Goal: Information Seeking & Learning: Find specific fact

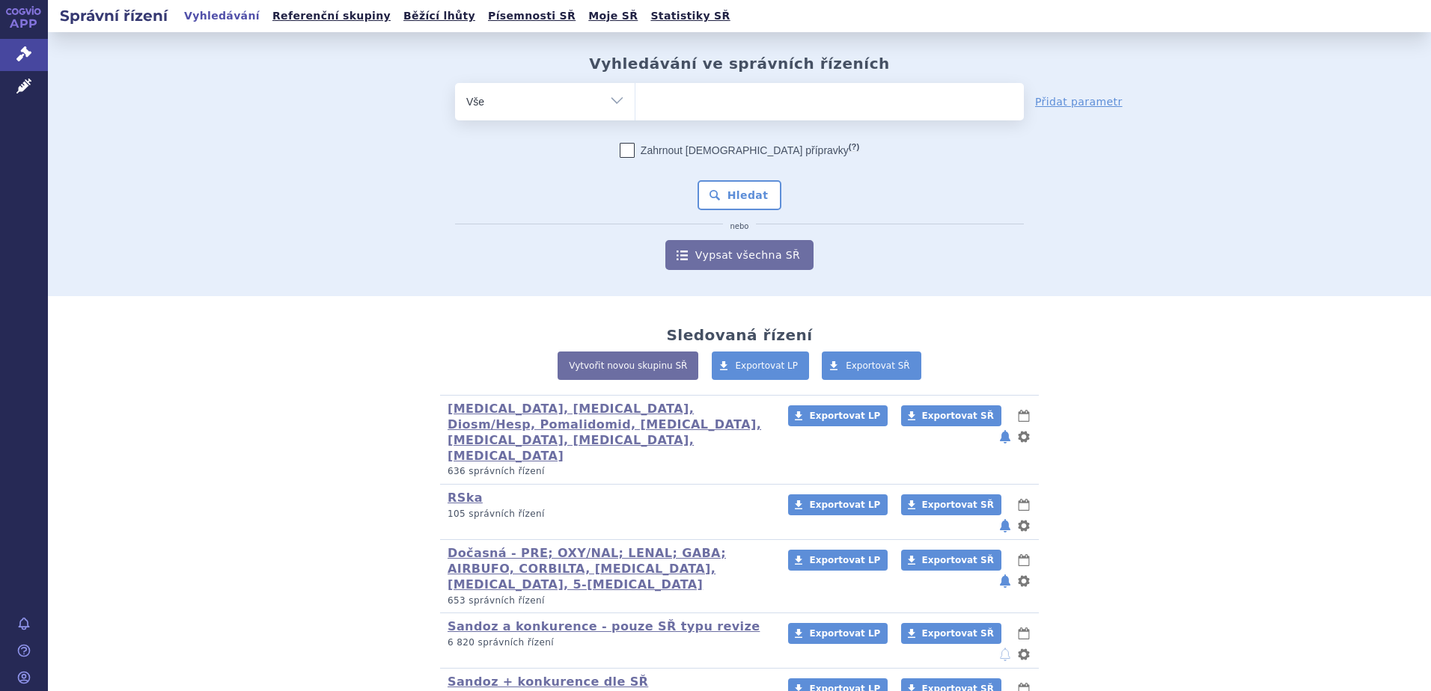
click at [688, 97] on ul at bounding box center [829, 98] width 388 height 31
click at [635, 97] on select at bounding box center [635, 100] width 1 height 37
type input "a"
type input "si"
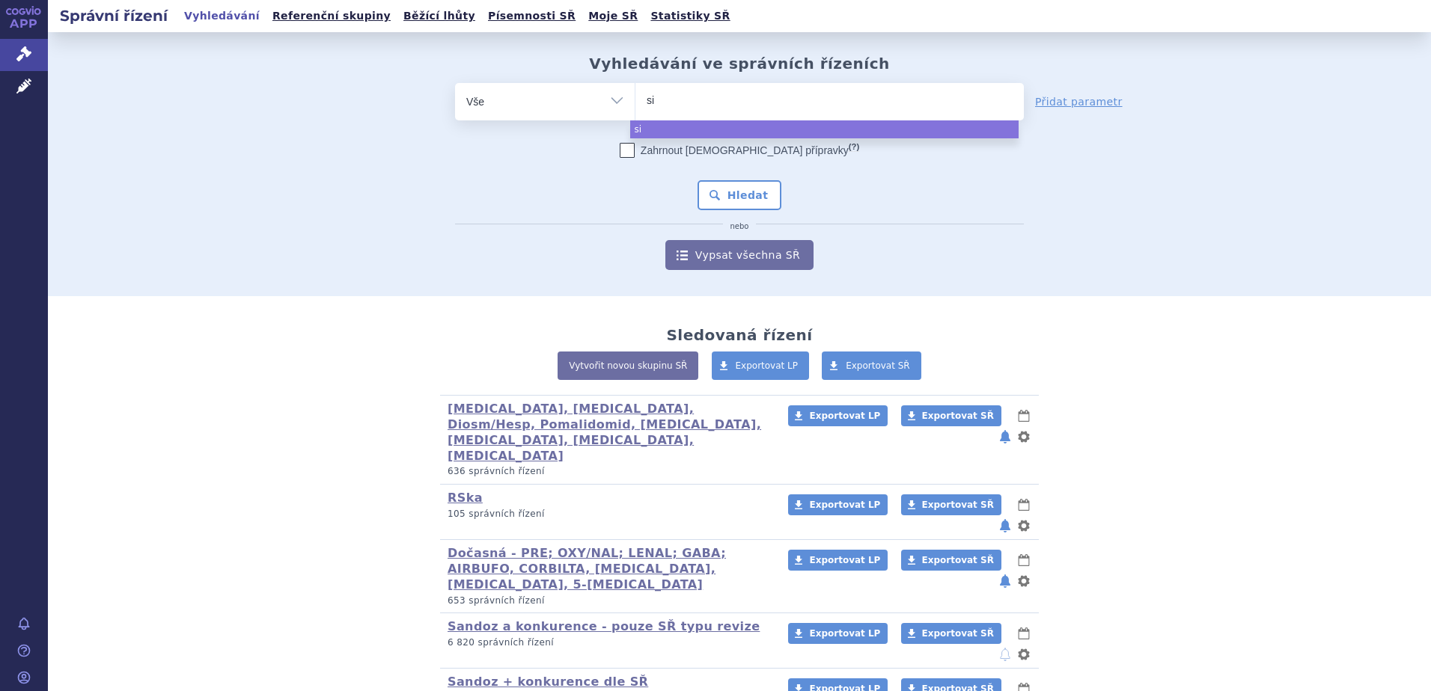
type input "sit"
type input "sita"
type input "sitag"
type input "sitagli"
type input "sitaglip"
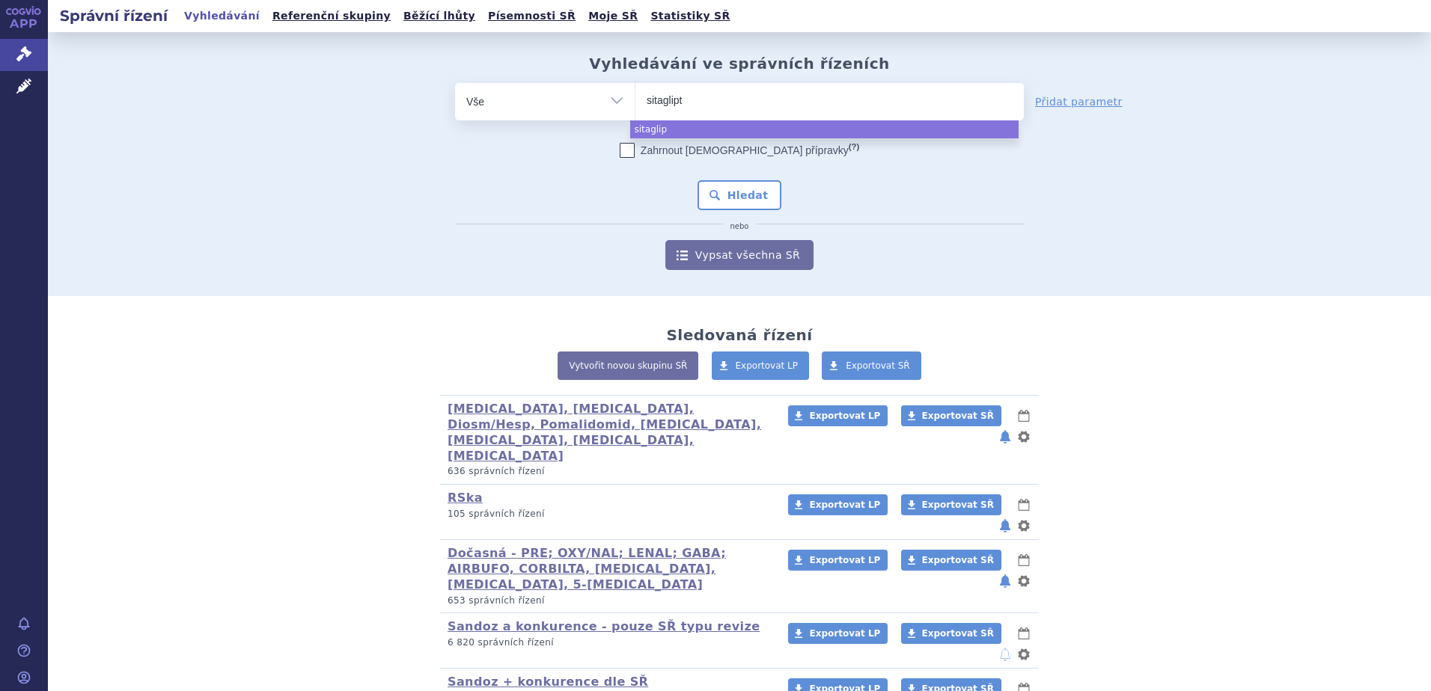
type input "sitaglipti"
type input "sitagliptin"
type input "sitagliptin/"
click at [715, 93] on input "sitagliptin/" at bounding box center [698, 100] width 103 height 19
select select "sitagliptin/"
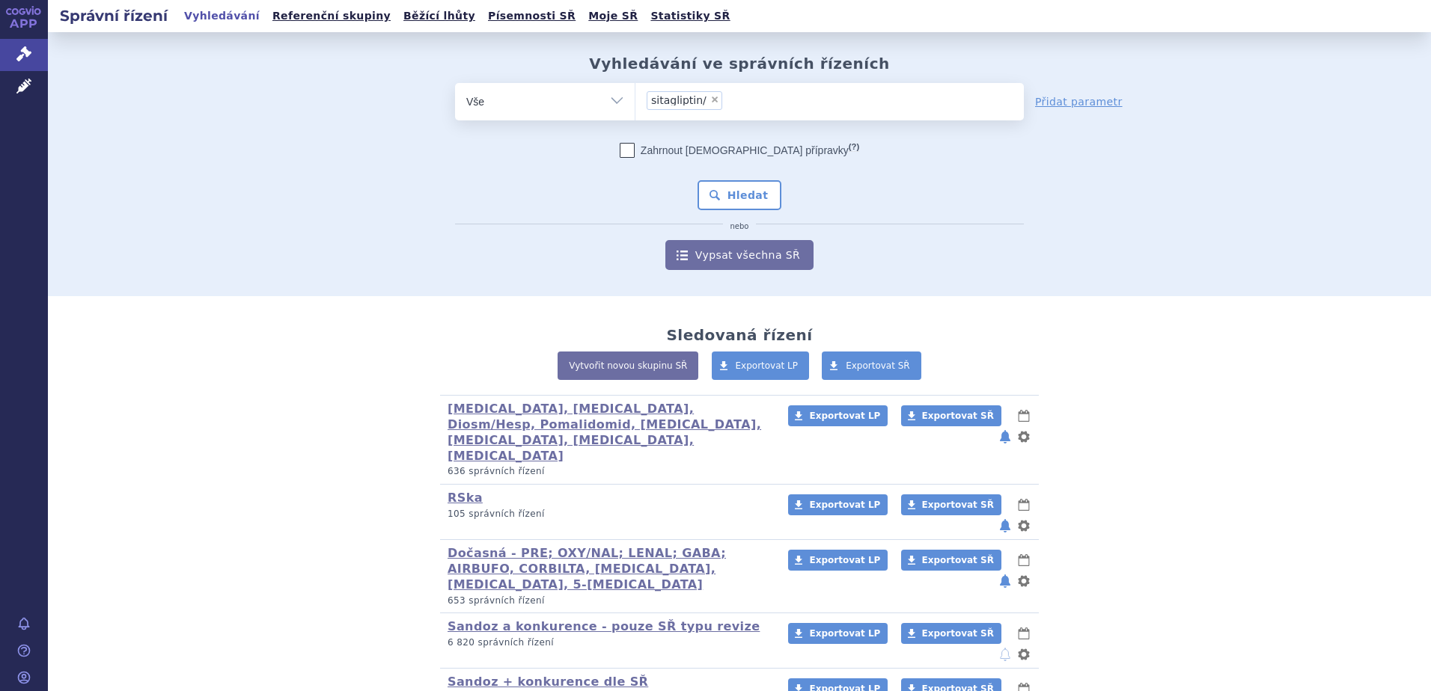
drag, startPoint x: 739, startPoint y: 101, endPoint x: 581, endPoint y: 99, distance: 158.6
click at [581, 99] on div "odstranit Vše Spisová značka Typ SŘ Přípravek/SUKL kód ×" at bounding box center [739, 101] width 569 height 37
drag, startPoint x: 729, startPoint y: 99, endPoint x: 708, endPoint y: 100, distance: 21.0
click at [726, 100] on ul "× sitagliptin/" at bounding box center [829, 99] width 388 height 33
click at [635, 100] on select "sitagliptin/" at bounding box center [635, 100] width 1 height 37
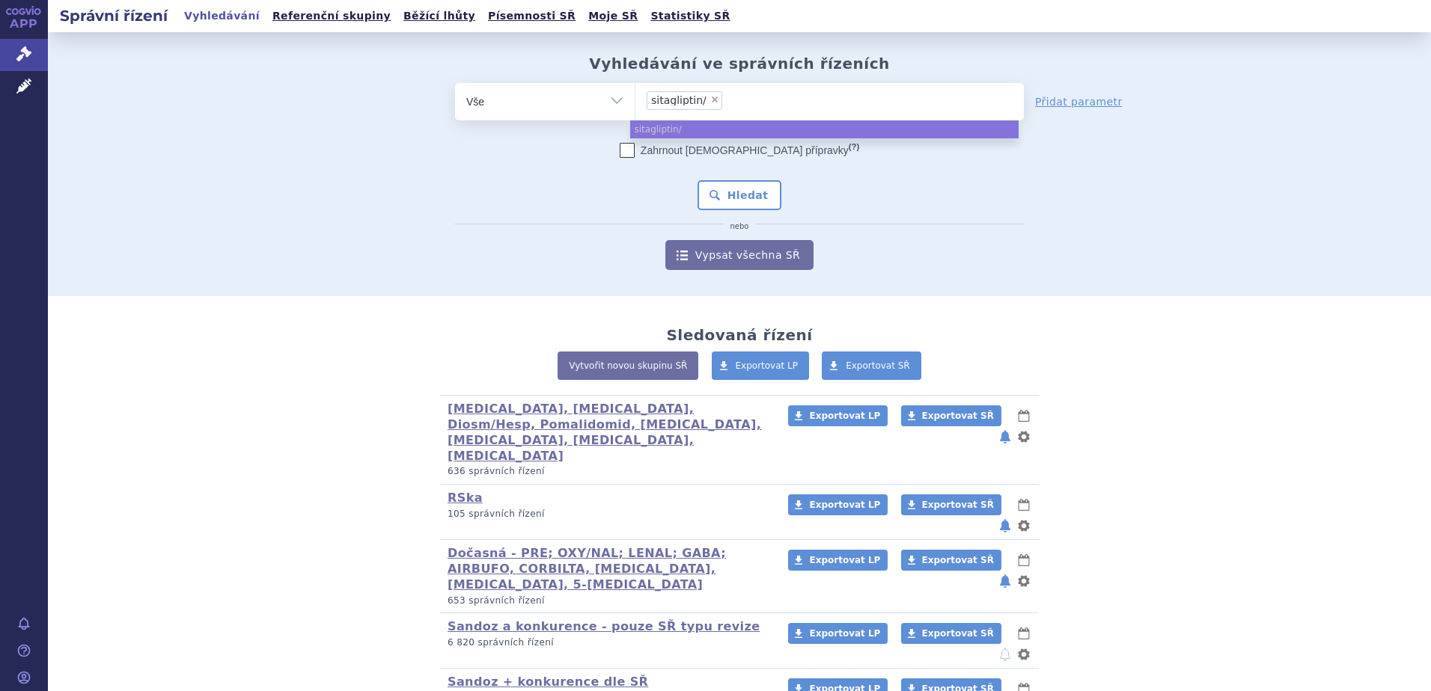
click at [710, 97] on span "×" at bounding box center [714, 99] width 9 height 9
click at [635, 97] on select "sitagliptin/" at bounding box center [635, 100] width 1 height 37
select select
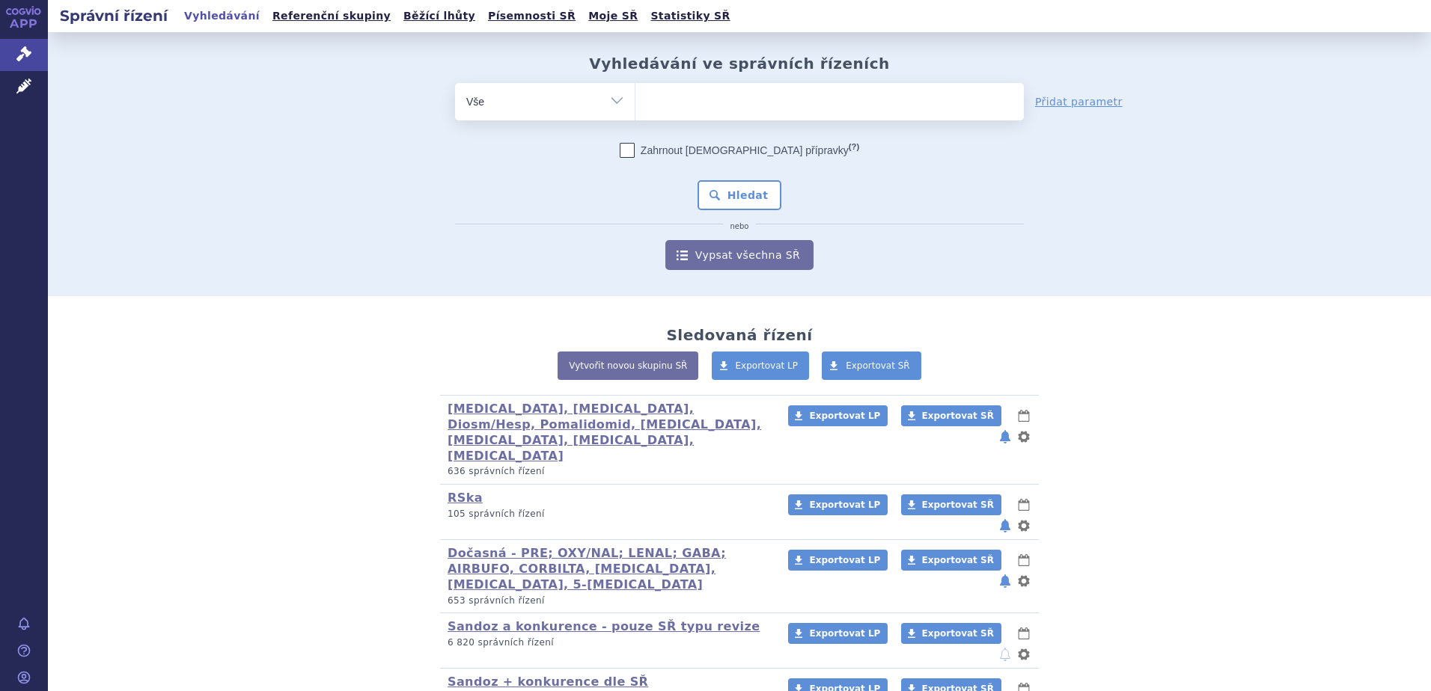
type input "SITAGLIPTIN/METFORMIN SANDOZ"
select select "SITAGLIPTIN/METFORMIN SANDOZ"
click at [731, 192] on button "Hledat" at bounding box center [739, 195] width 85 height 30
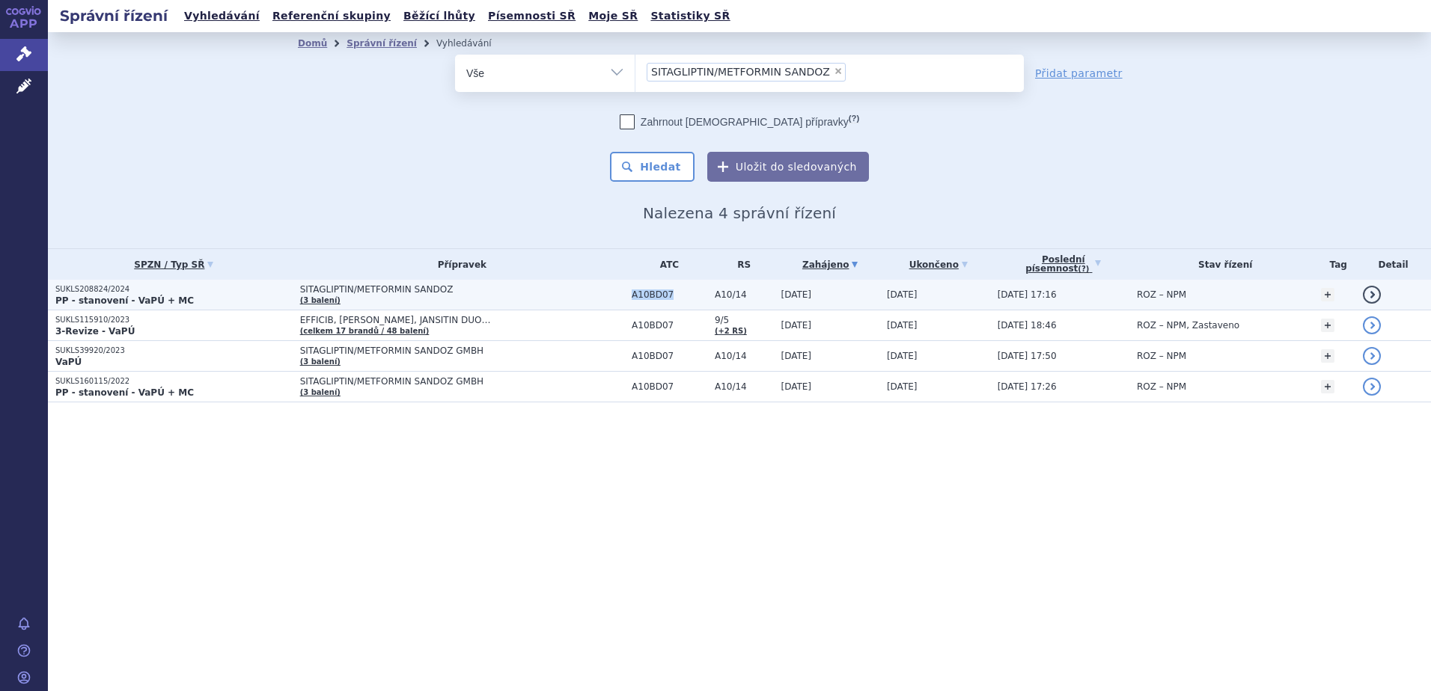
click at [656, 299] on td "A10BD07" at bounding box center [665, 295] width 83 height 31
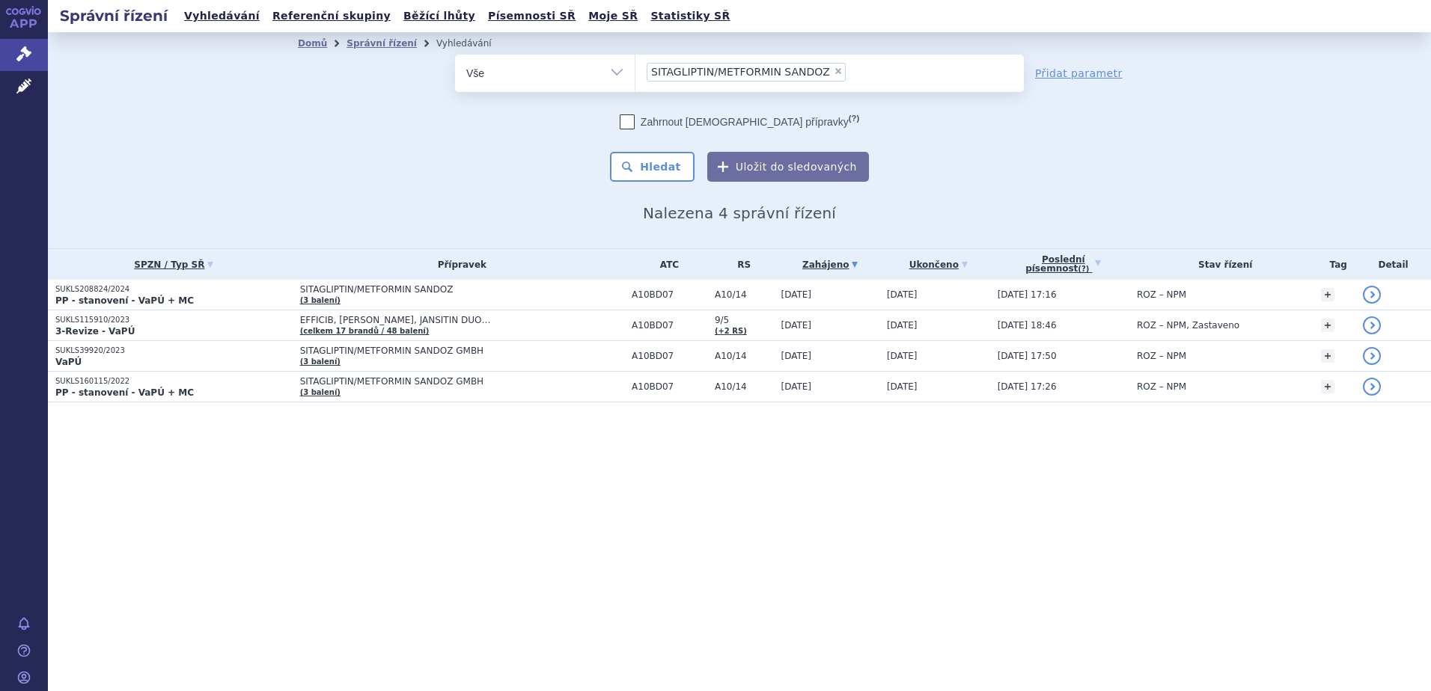
click at [834, 70] on span "×" at bounding box center [838, 71] width 9 height 9
click at [635, 70] on select "SITAGLIPTIN/METFORMIN SANDOZ" at bounding box center [635, 72] width 1 height 37
select select
type input "A10BD07"
select select "A10BD07"
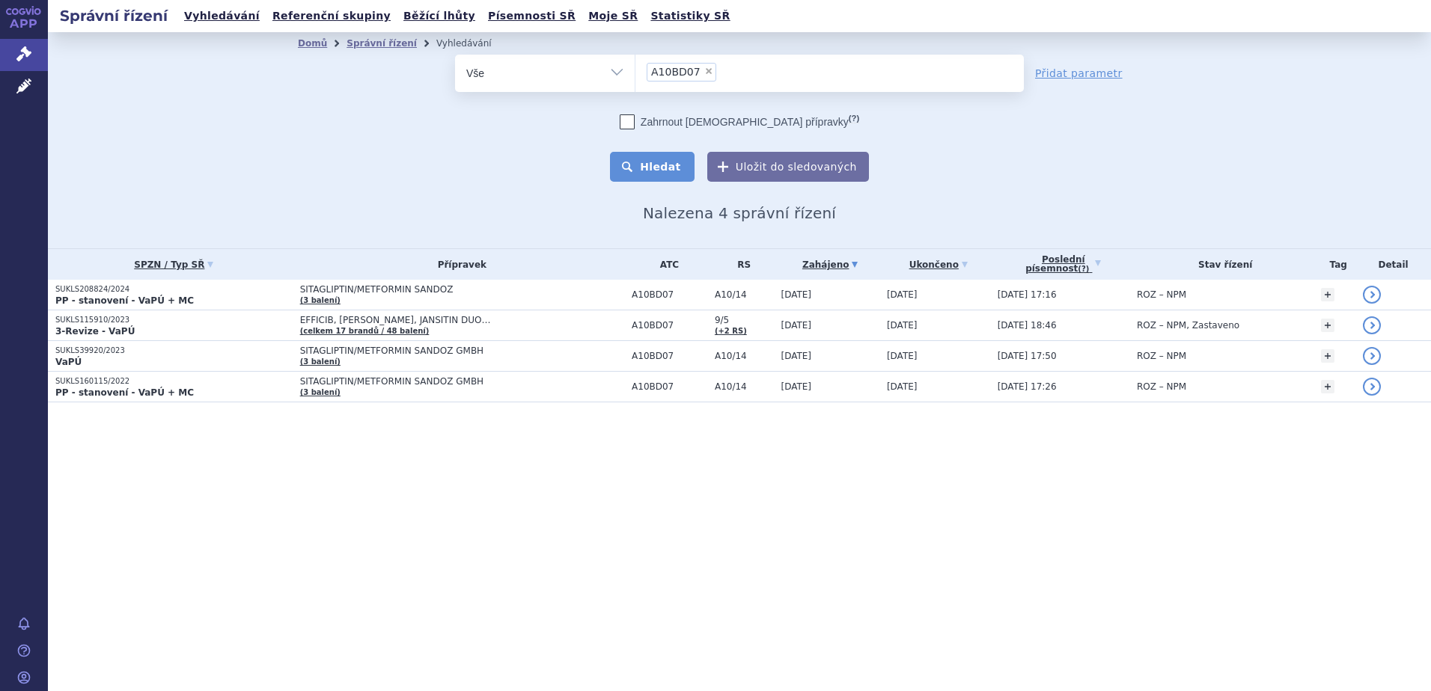
click at [674, 154] on button "Hledat" at bounding box center [652, 167] width 85 height 30
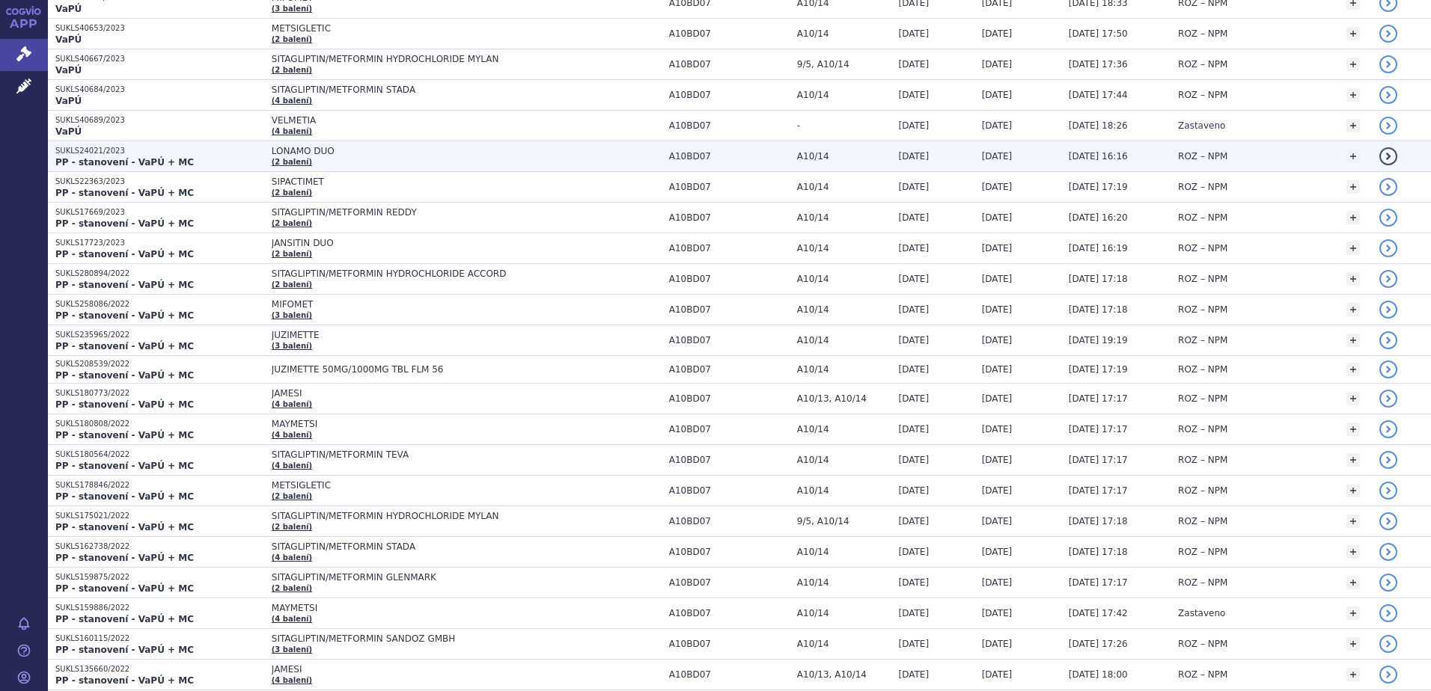
scroll to position [1996, 0]
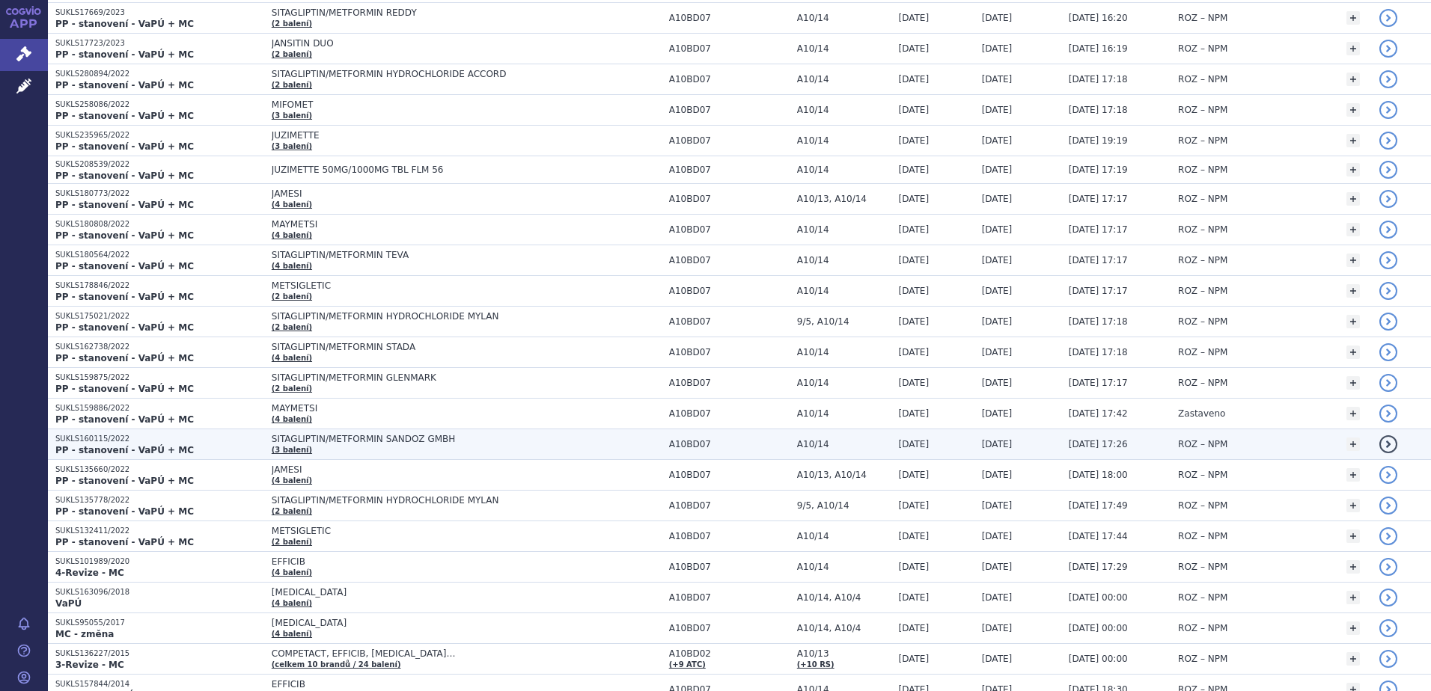
click at [416, 438] on span "SITAGLIPTIN/METFORMIN SANDOZ GMBH" at bounding box center [459, 439] width 374 height 10
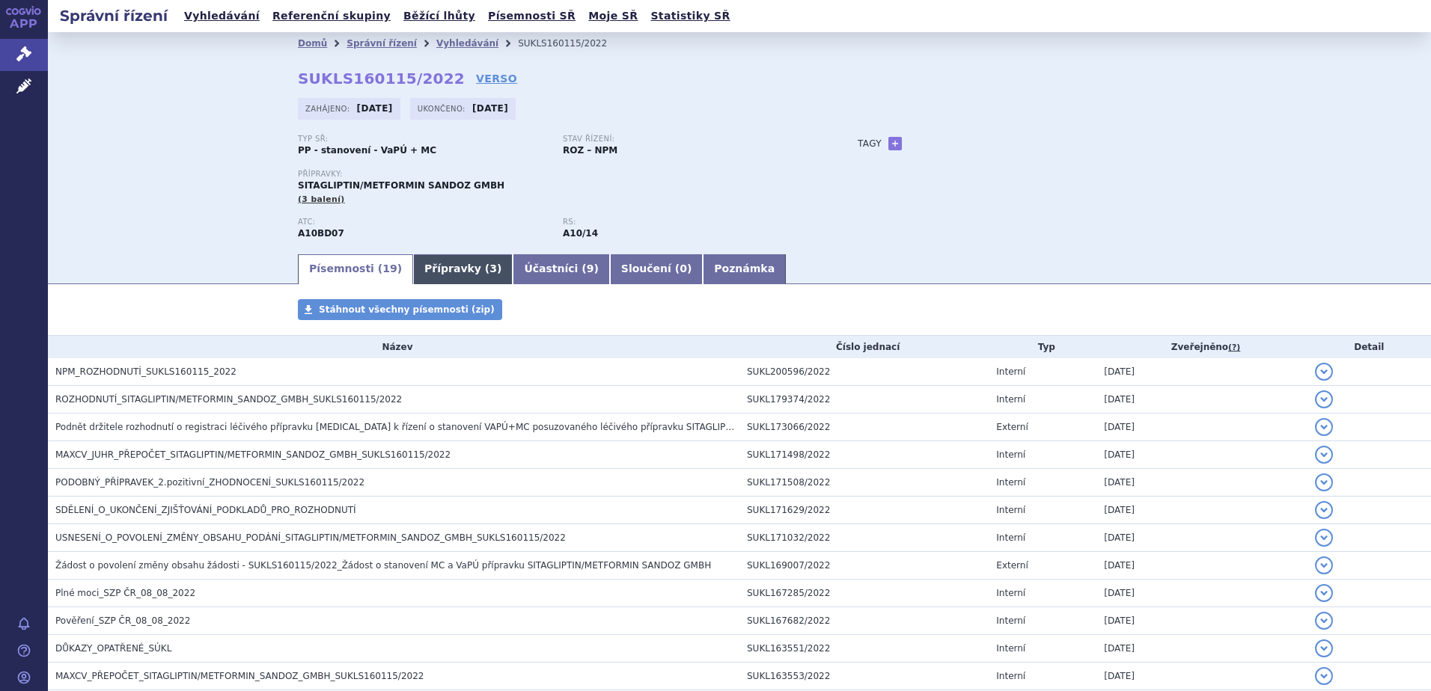
click at [450, 270] on link "Přípravky ( 3 )" at bounding box center [463, 269] width 100 height 30
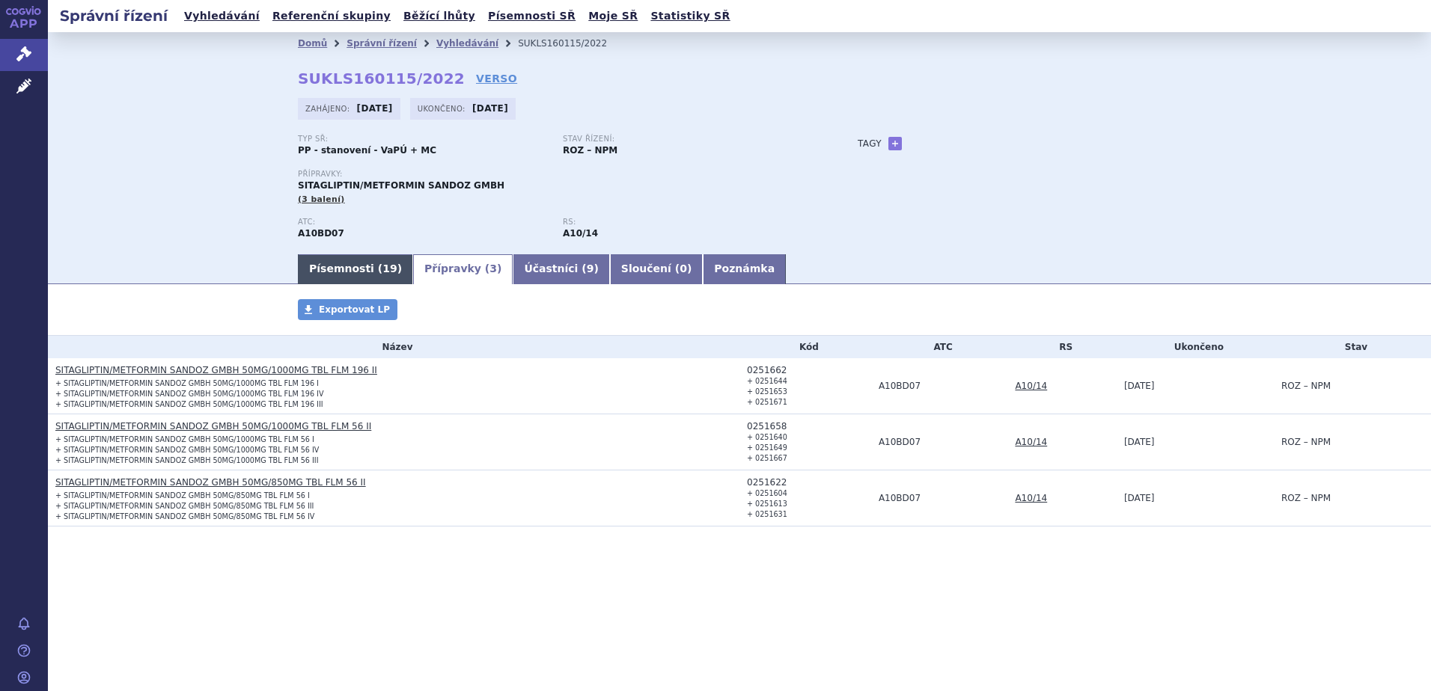
click at [322, 261] on link "Písemnosti ( 19 )" at bounding box center [355, 269] width 115 height 30
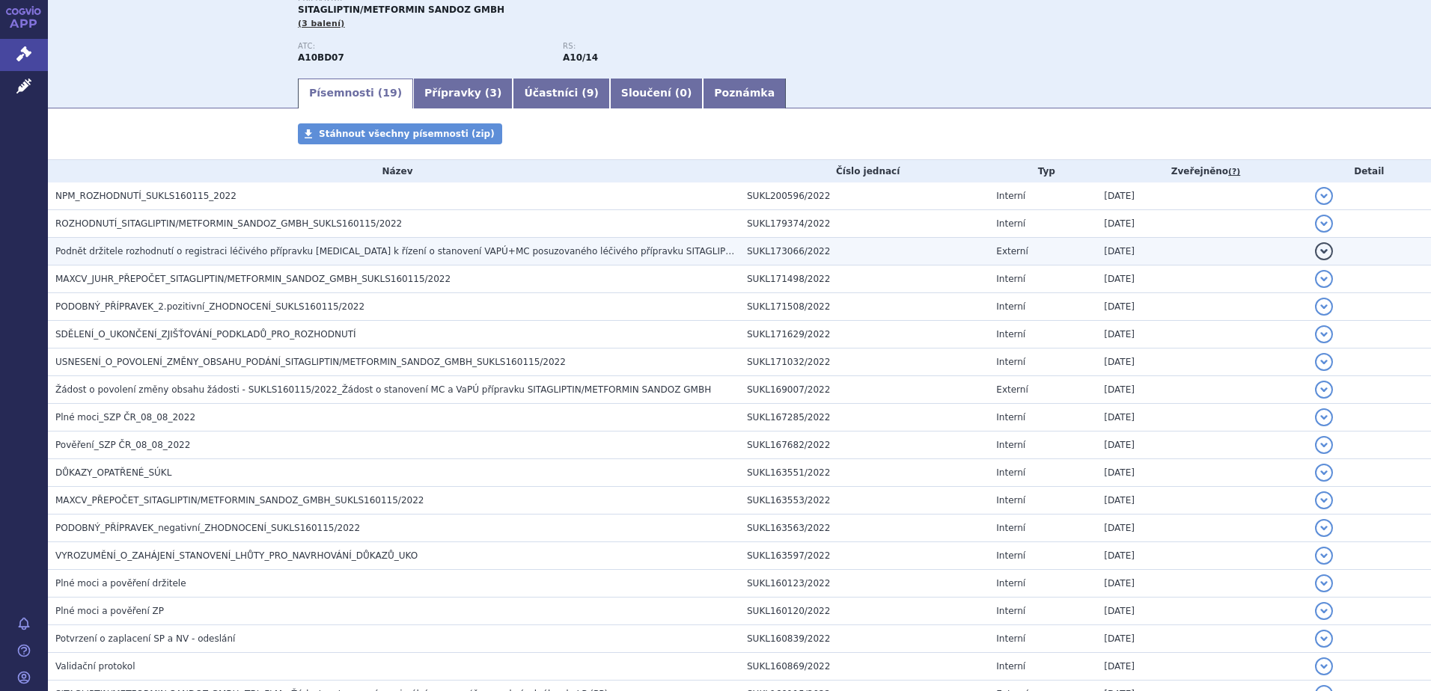
scroll to position [200, 0]
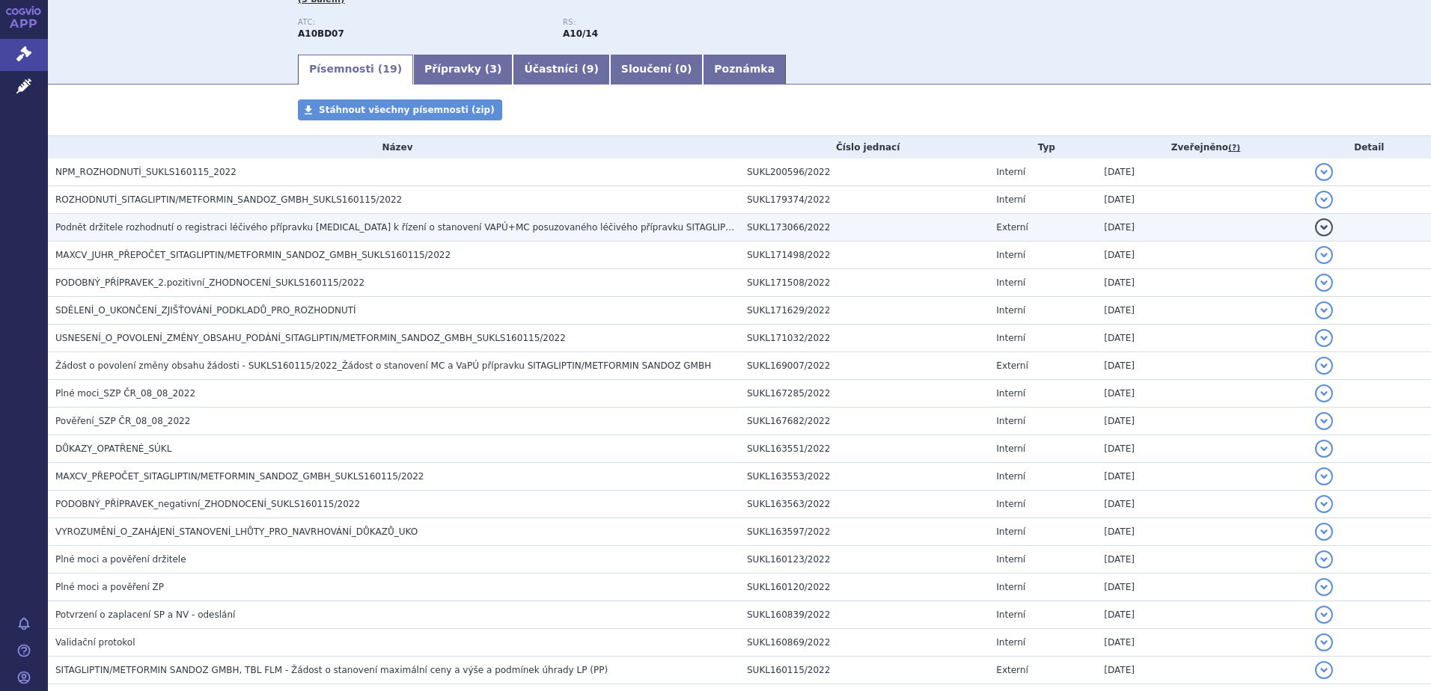
click at [132, 229] on span "Podnět držitele rozhodnutí o registraci léčivého přípravku JANUMET k řízení o s…" at bounding box center [508, 227] width 906 height 10
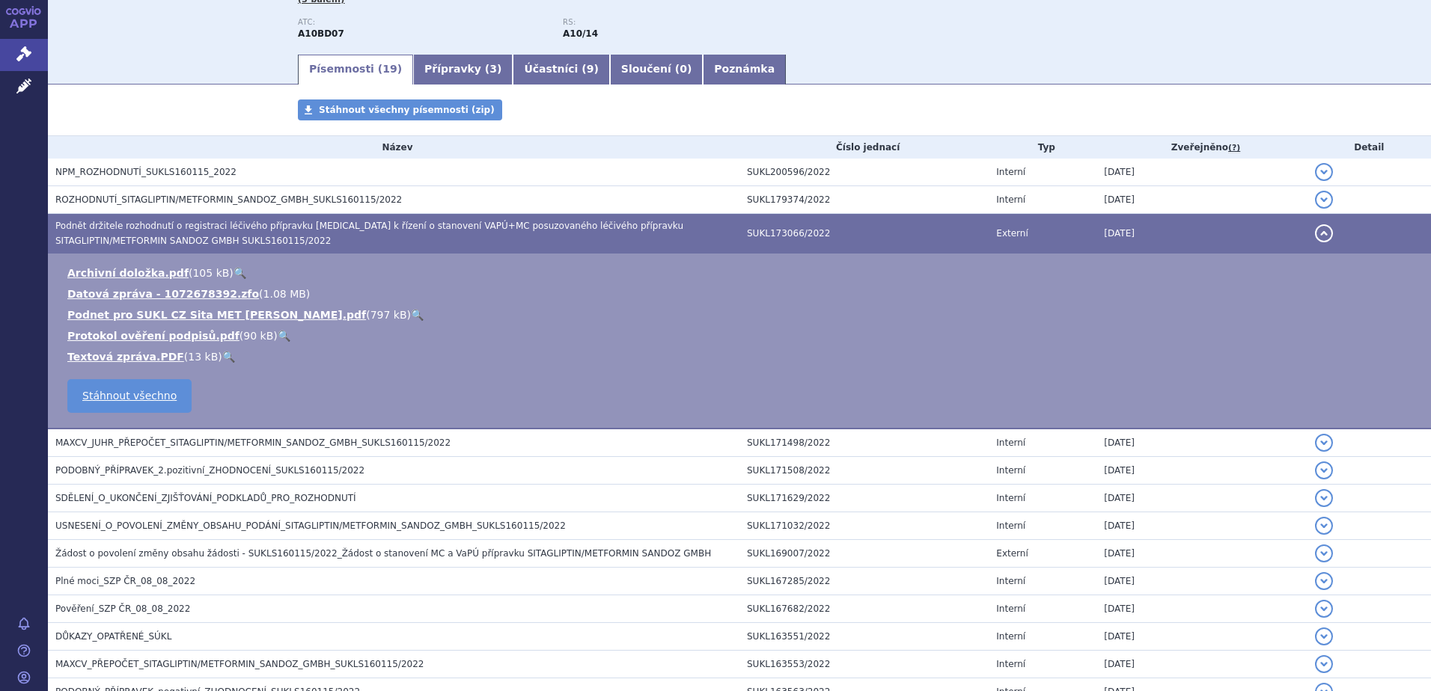
click at [411, 313] on link "🔍" at bounding box center [417, 315] width 13 height 12
click at [241, 229] on span "Podnět držitele rozhodnutí o registraci léčivého přípravku JANUMET k řízení o s…" at bounding box center [369, 233] width 628 height 25
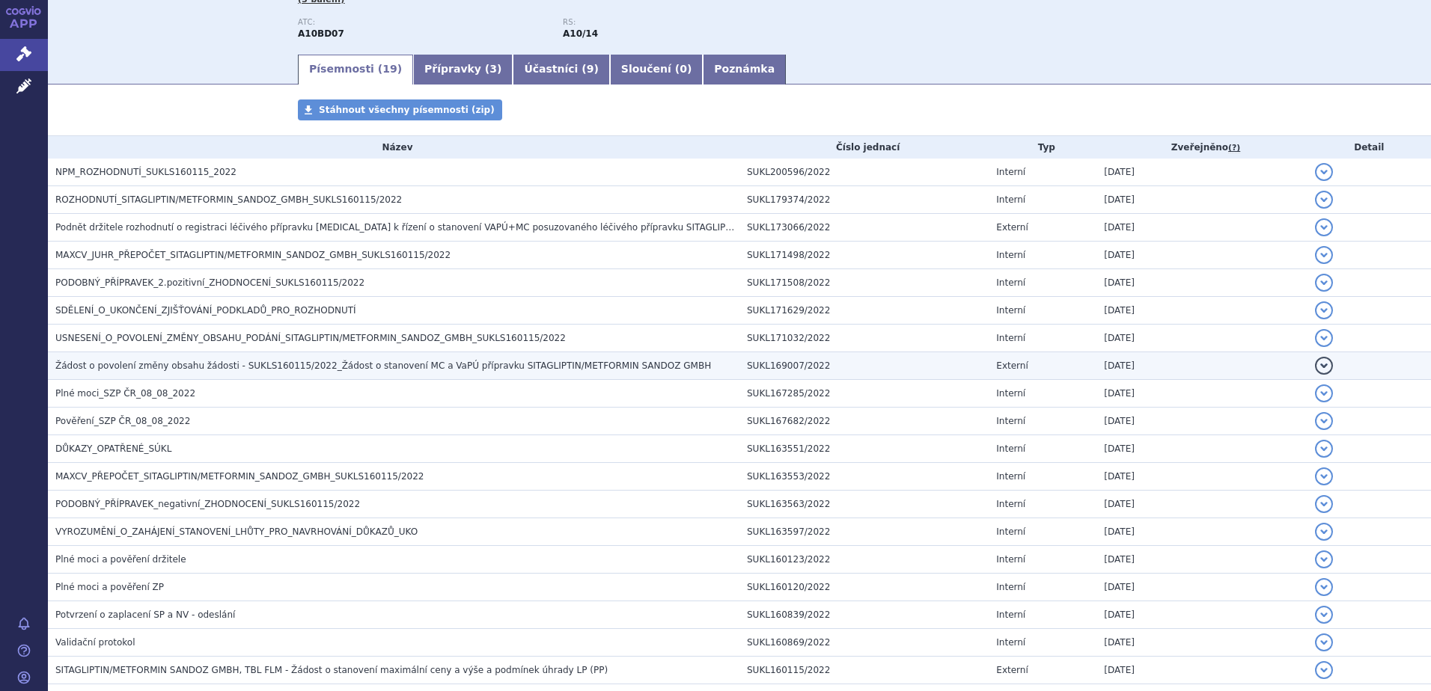
click at [376, 368] on span "Žádost o povolení změny obsahu žádosti - SUKLS160115/2022_Žádost o stanovení MC…" at bounding box center [382, 366] width 655 height 10
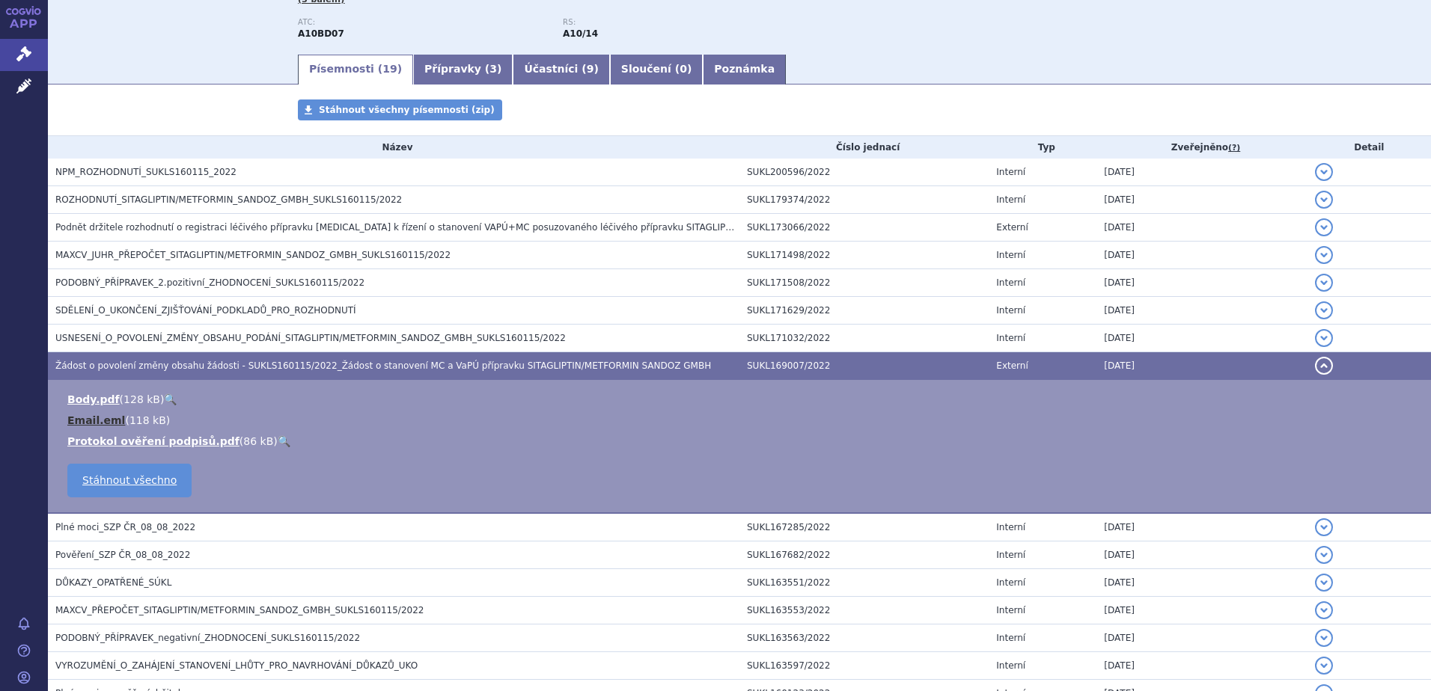
click at [86, 415] on link "Email.eml" at bounding box center [96, 421] width 58 height 12
click at [905, 62] on ul "Písemnosti ( 19 ) Přípravky ( 3 ) Účastníci ( 9 ) Sloučení ( 0 ) Poznámka" at bounding box center [739, 68] width 883 height 31
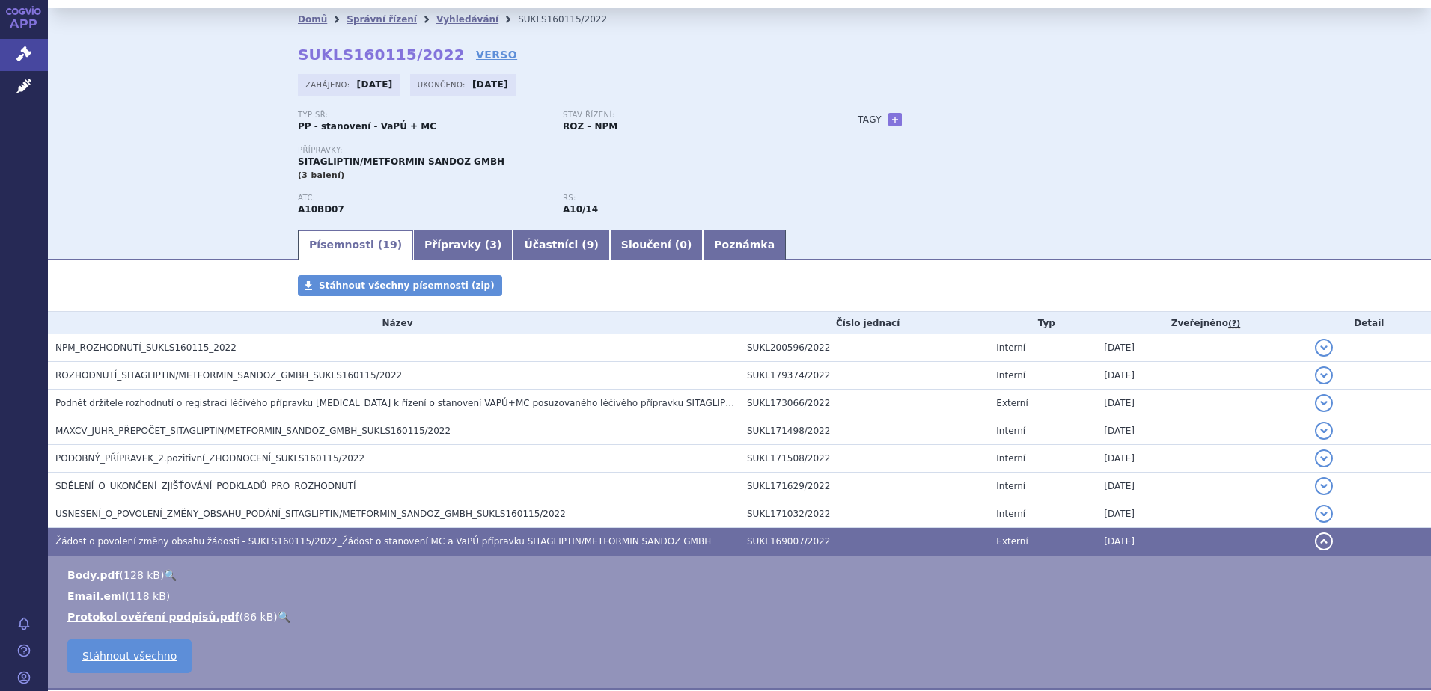
scroll to position [0, 0]
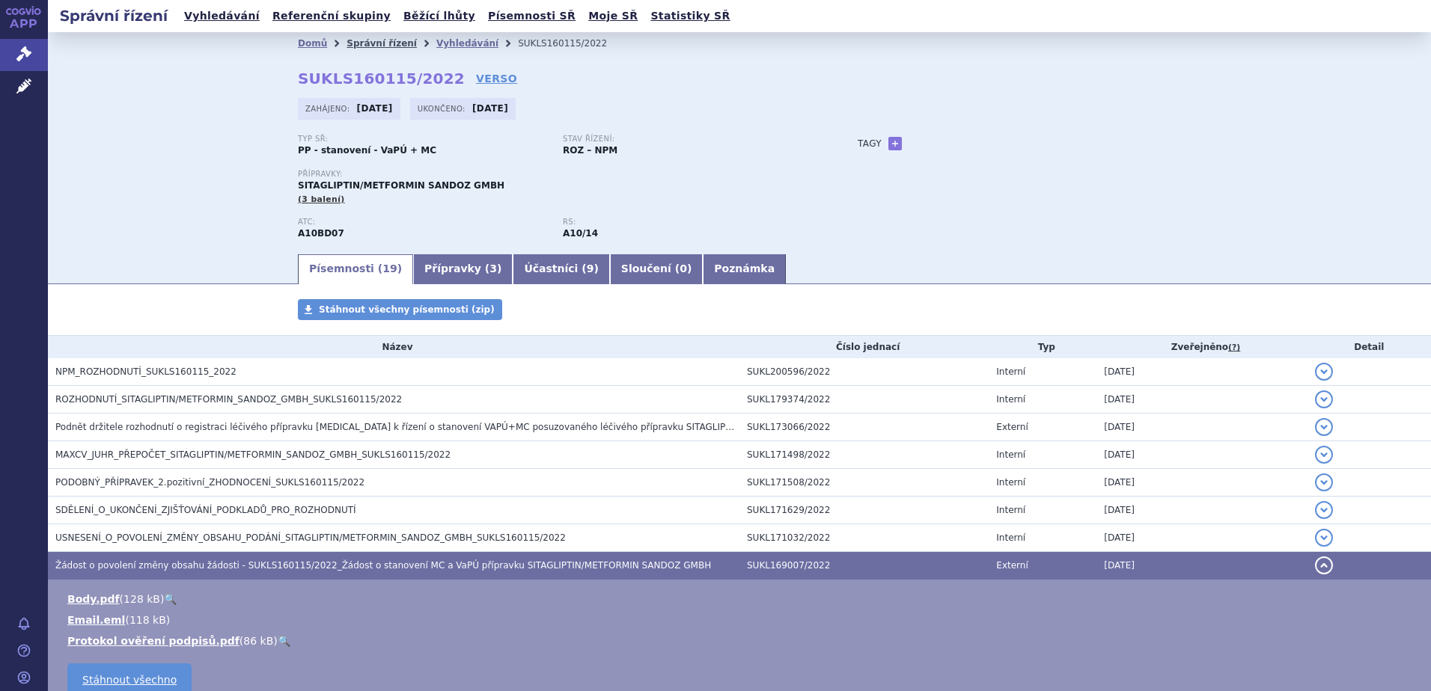
click at [363, 46] on link "Správní řízení" at bounding box center [381, 43] width 70 height 10
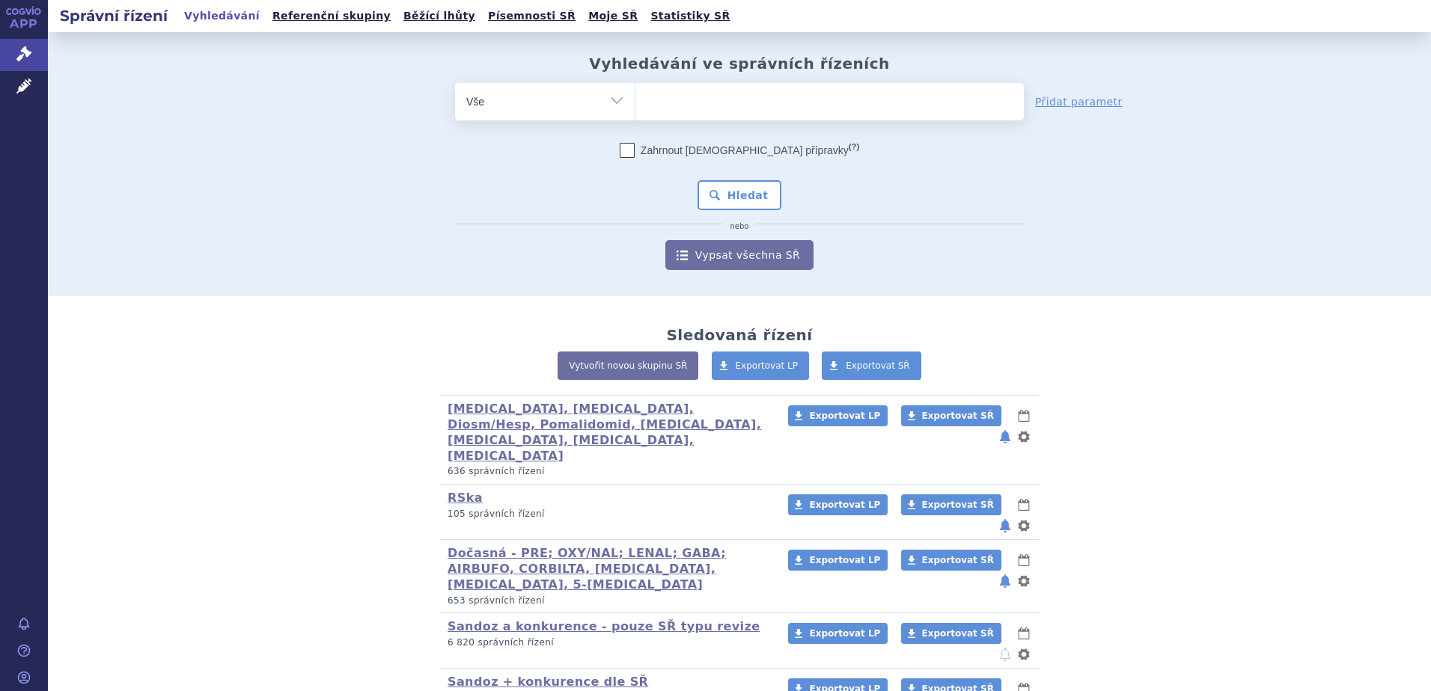
drag, startPoint x: 718, startPoint y: 107, endPoint x: 712, endPoint y: 96, distance: 12.7
click at [718, 105] on ul at bounding box center [829, 98] width 388 height 31
click at [635, 105] on select at bounding box center [635, 100] width 1 height 37
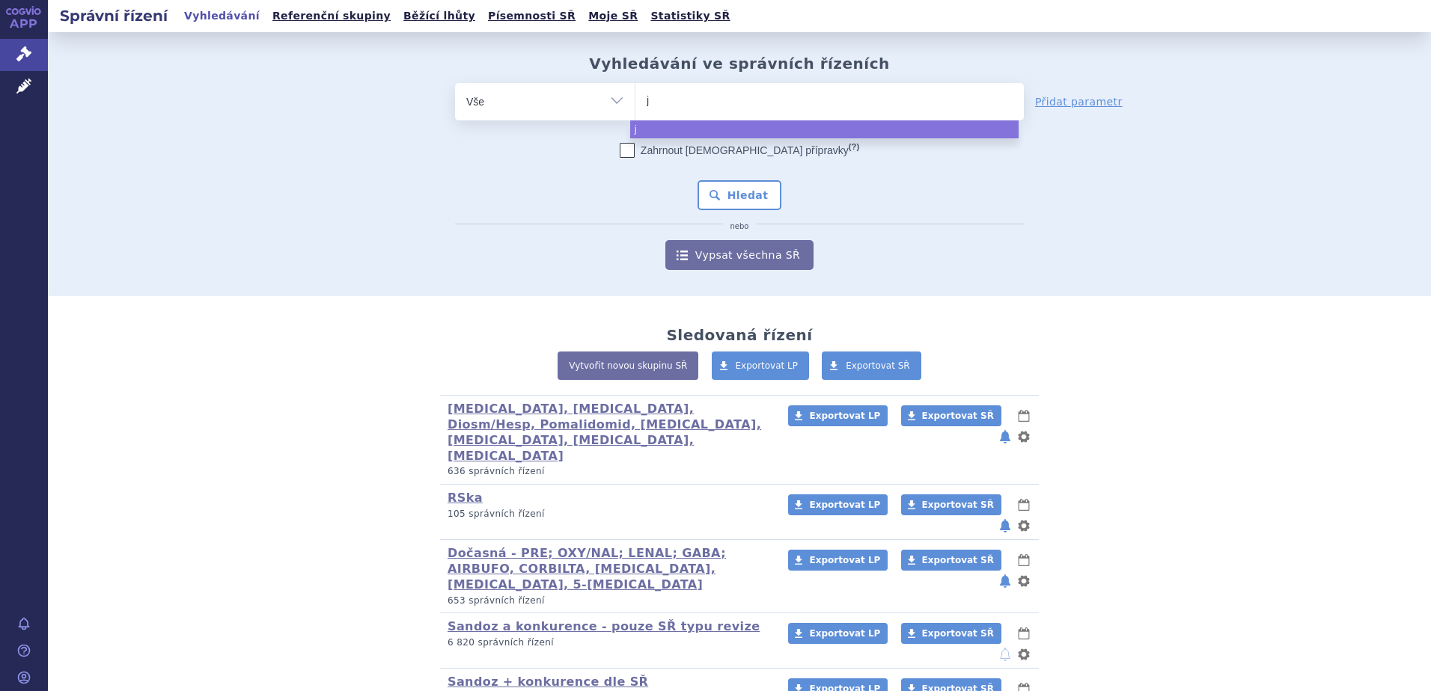
type input "ju"
type input "jub"
type input "jubbo"
type input "jubbon"
type input "jubbonti"
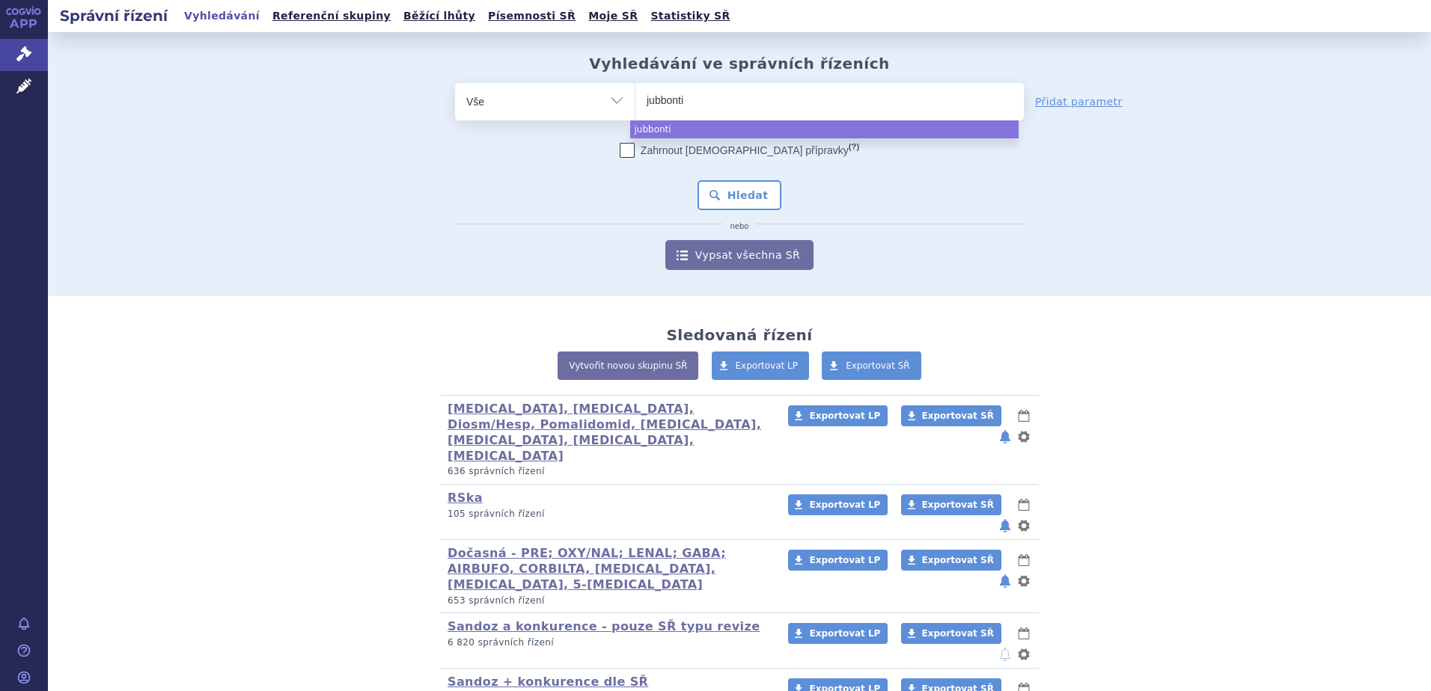
select select "jubbonti"
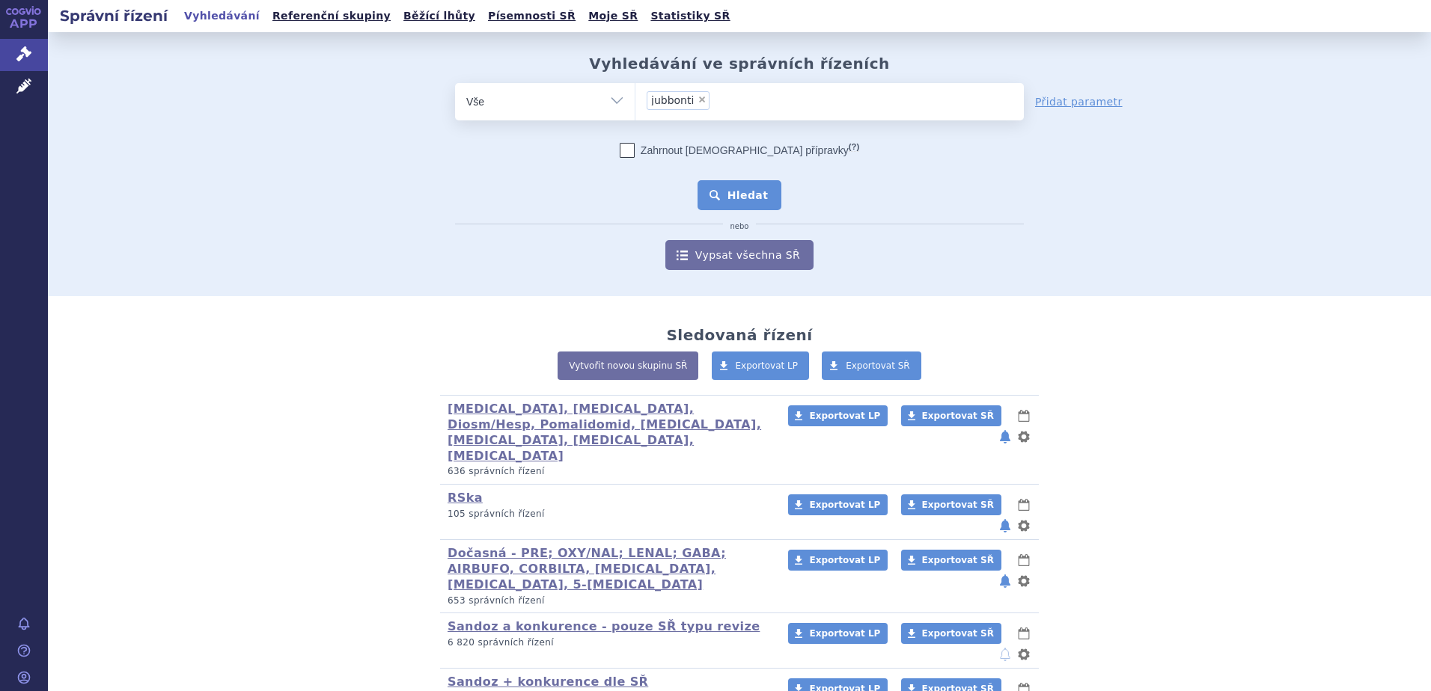
click at [740, 204] on button "Hledat" at bounding box center [739, 195] width 85 height 30
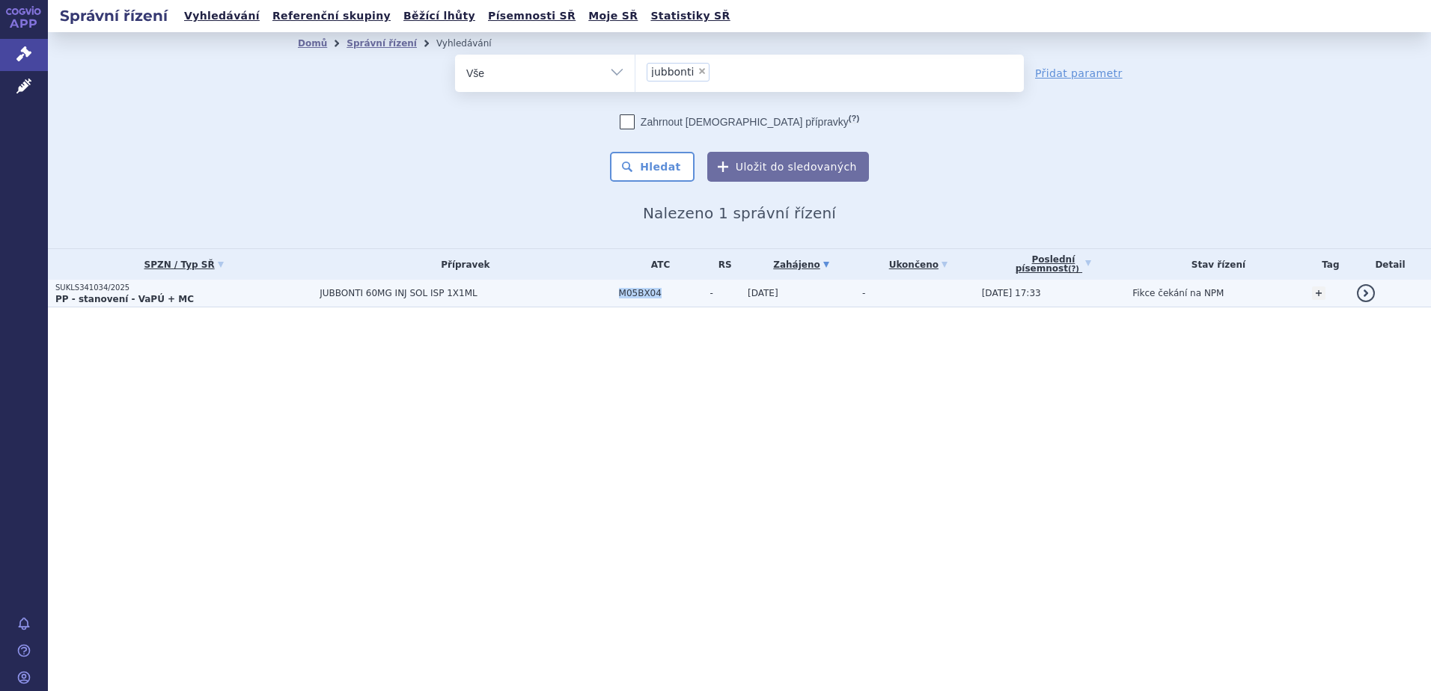
drag, startPoint x: 613, startPoint y: 293, endPoint x: 650, endPoint y: 297, distance: 36.9
click at [650, 297] on span "M05BX04" at bounding box center [661, 293] width 84 height 10
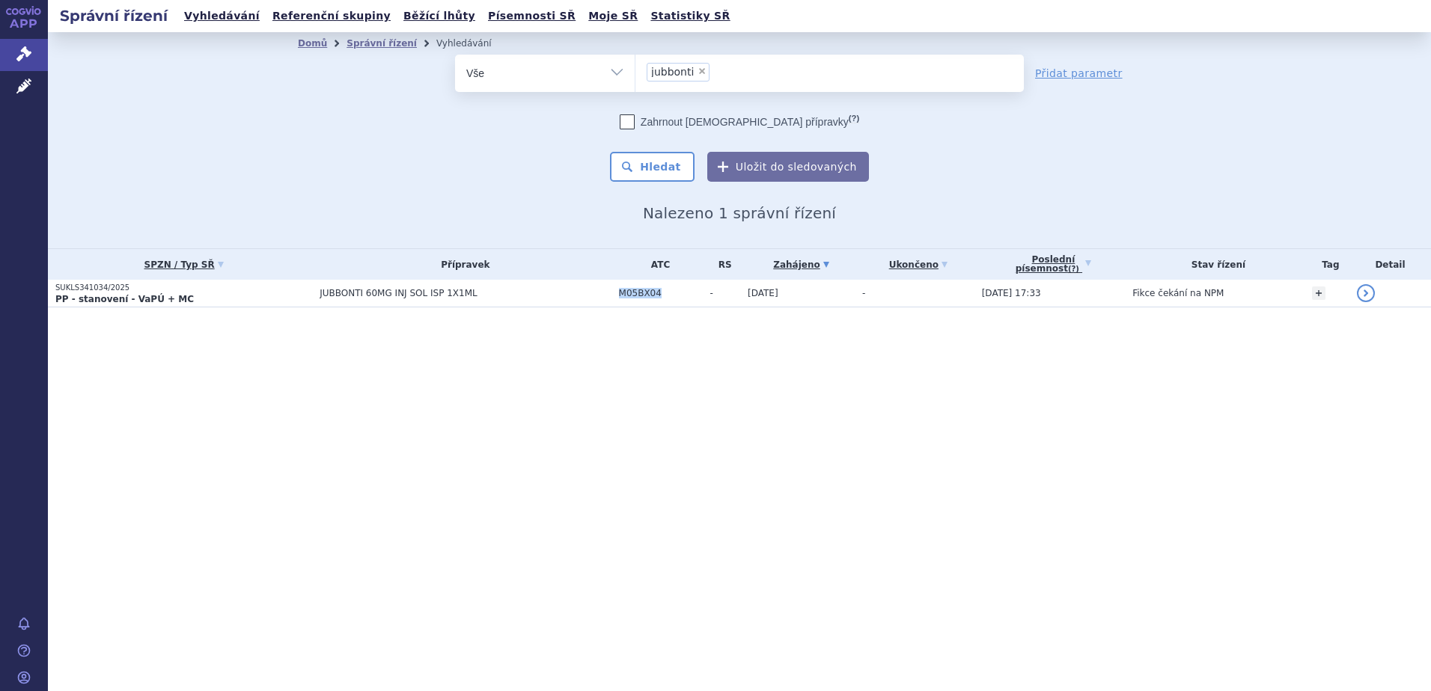
copy span "M05BX04"
click at [701, 74] on span "×" at bounding box center [701, 71] width 9 height 9
click at [635, 74] on select "jubbonti" at bounding box center [635, 72] width 1 height 37
select select
type input "M05BX04"
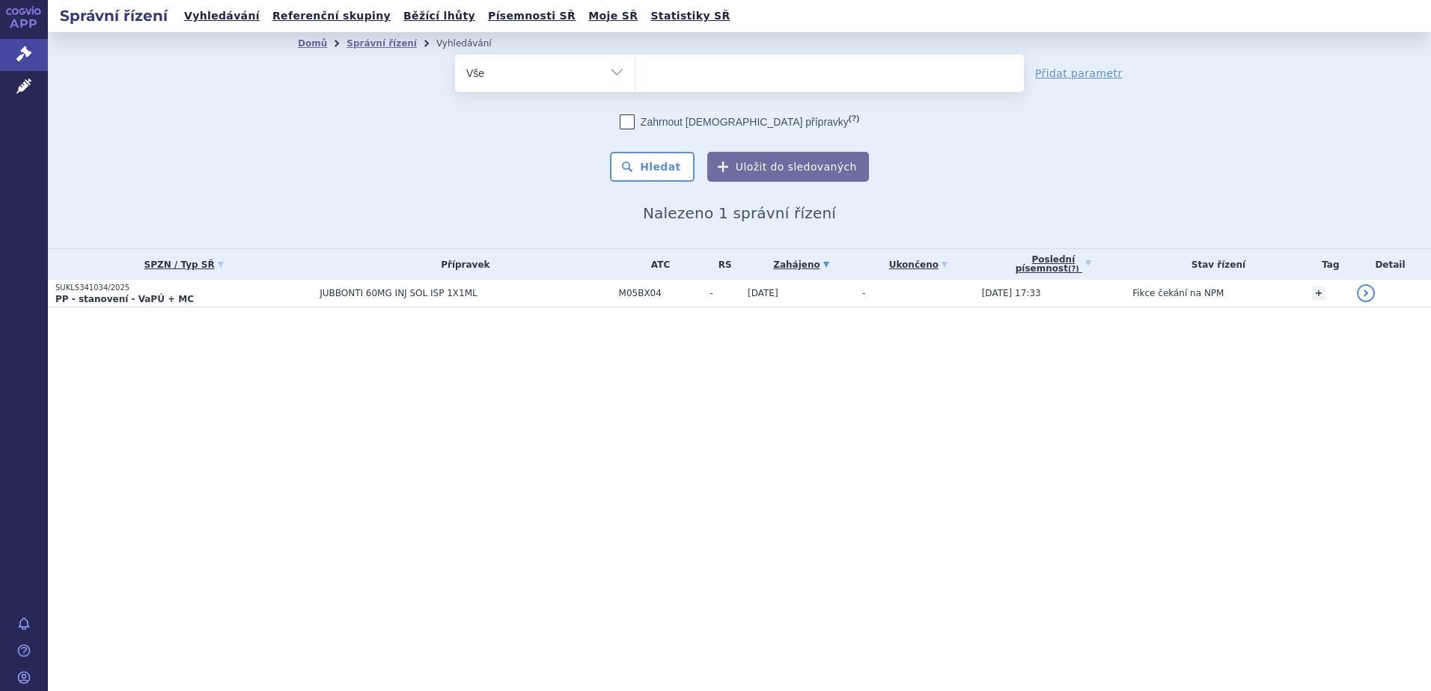
select select "M05BX04"
click at [664, 159] on button "Hledat" at bounding box center [652, 167] width 85 height 30
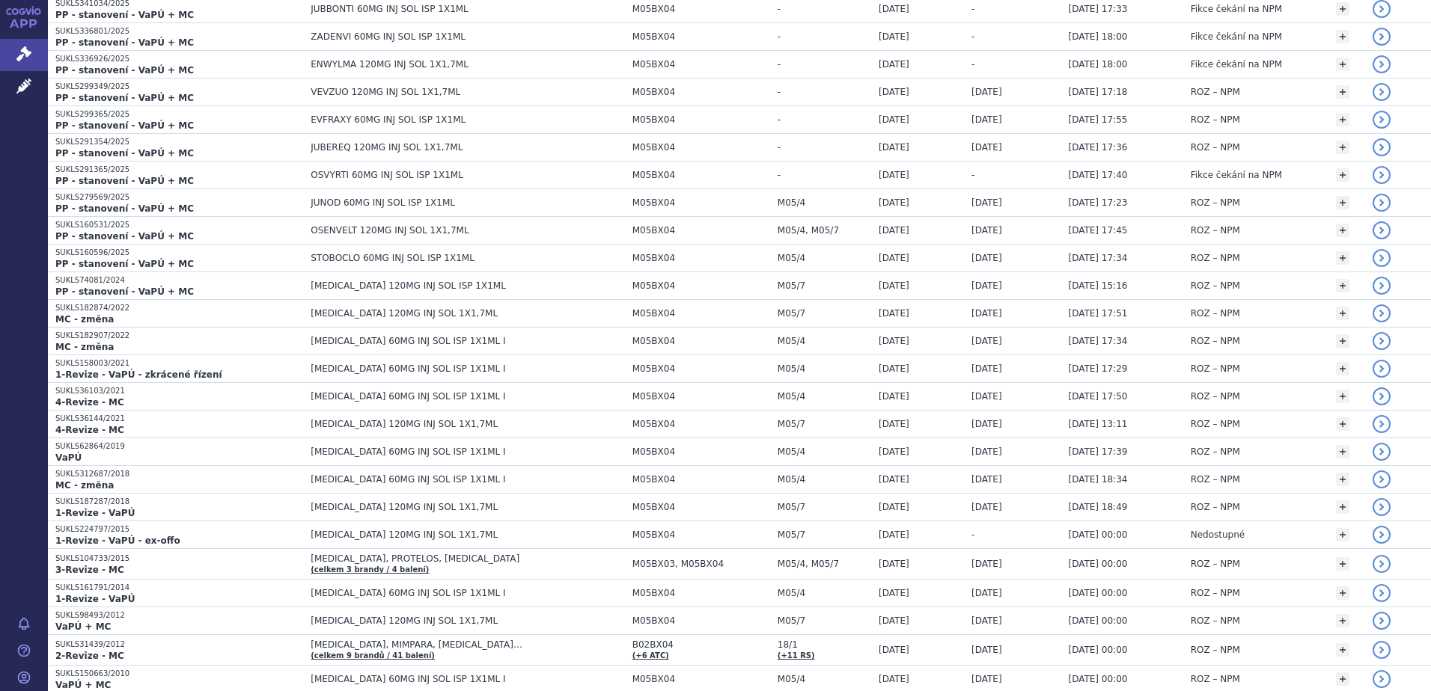
scroll to position [399, 0]
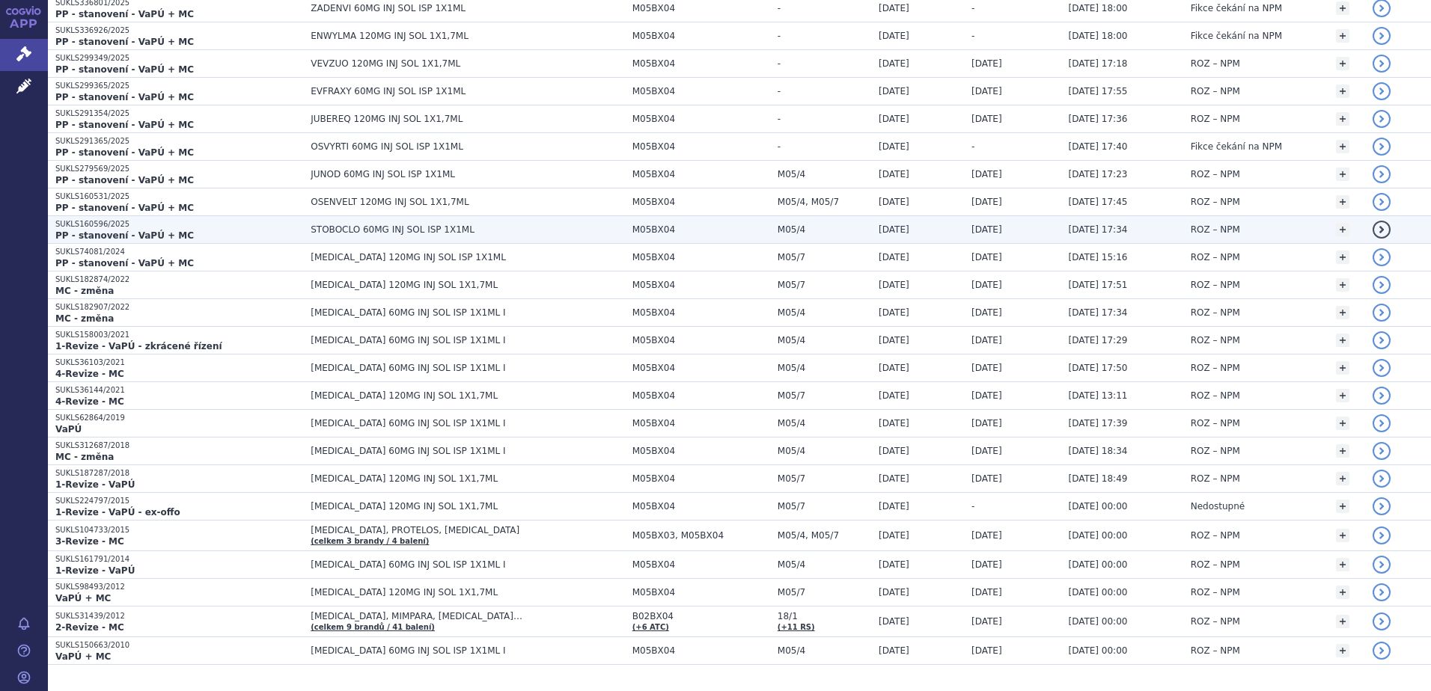
click at [352, 228] on span "STOBOCLO 60MG INJ SOL ISP 1X1ML" at bounding box center [468, 229] width 314 height 10
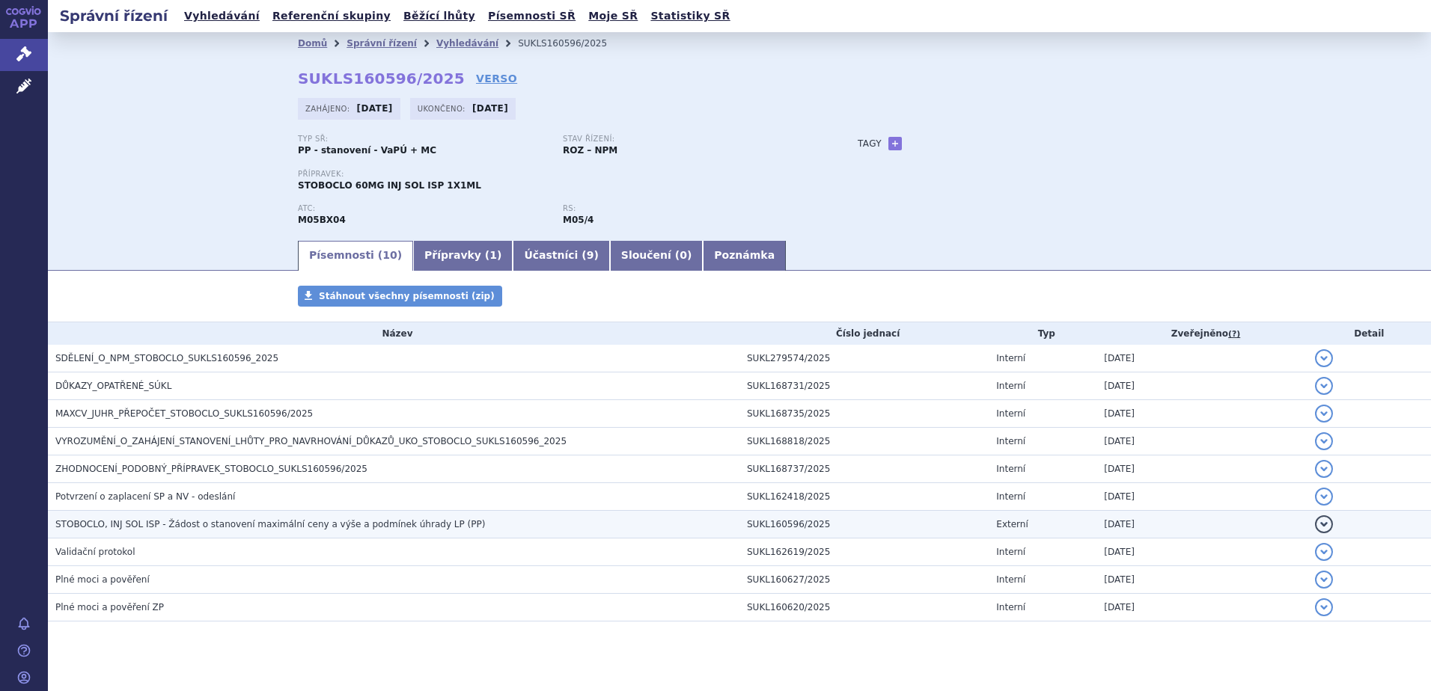
click at [210, 523] on span "STOBOCLO, INJ SOL ISP - Žádost o stanovení maximální ceny a výše a podmínek úhr…" at bounding box center [270, 524] width 430 height 10
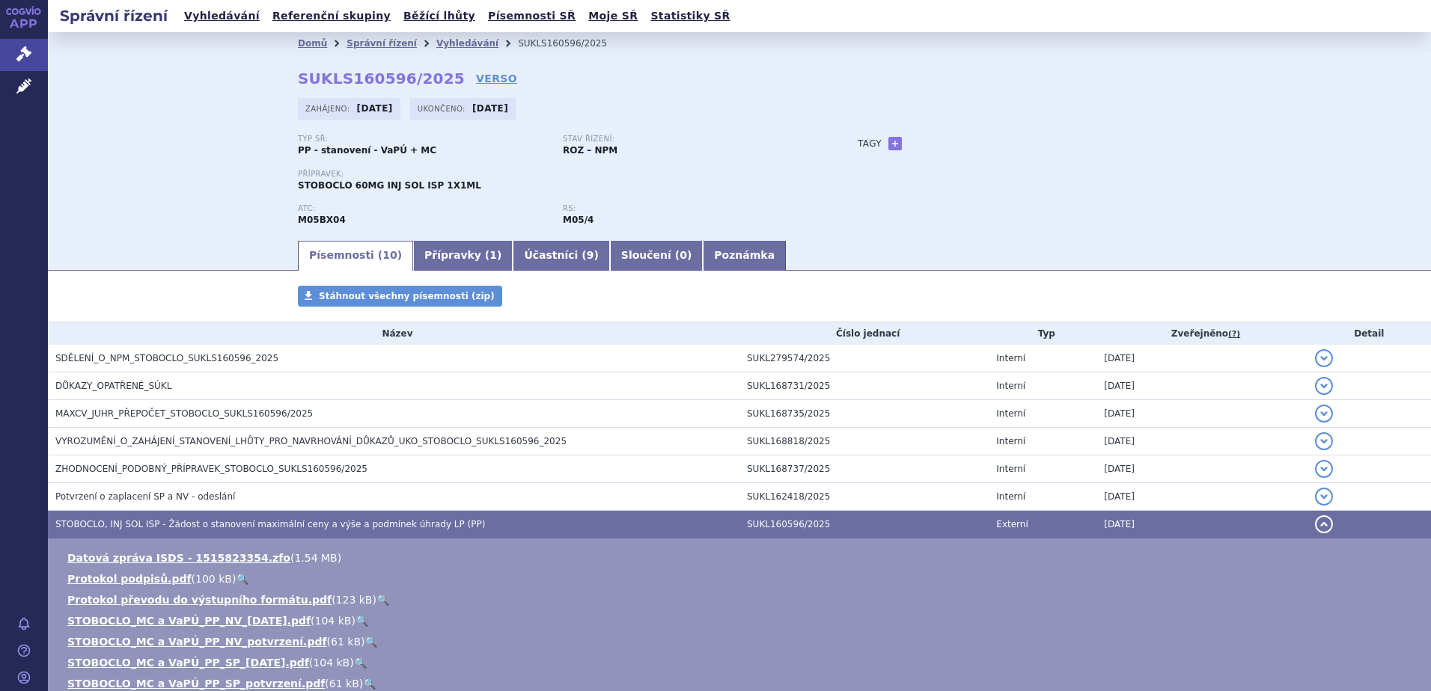
scroll to position [200, 0]
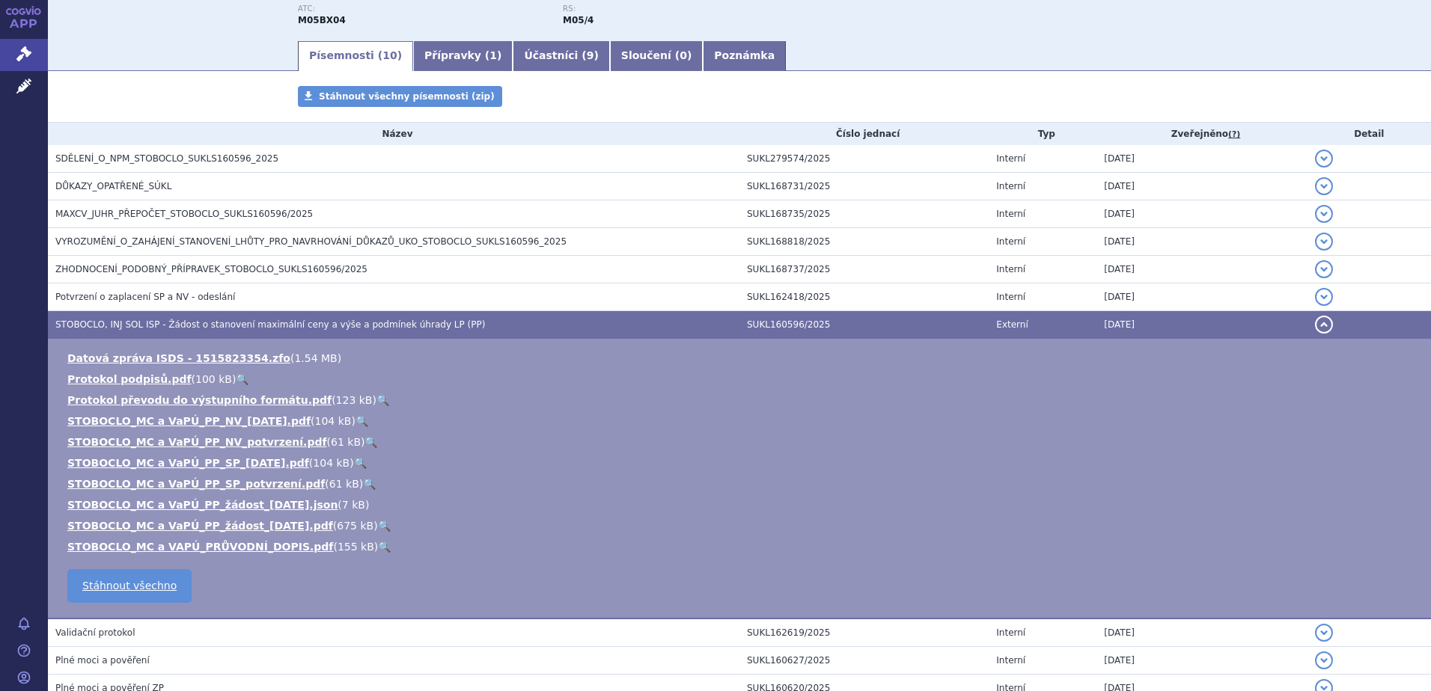
click at [378, 545] on link "🔍" at bounding box center [384, 547] width 13 height 12
click at [179, 330] on span "STOBOCLO, INJ SOL ISP - Žádost o stanovení maximální ceny a výše a podmínek úhr…" at bounding box center [270, 325] width 430 height 10
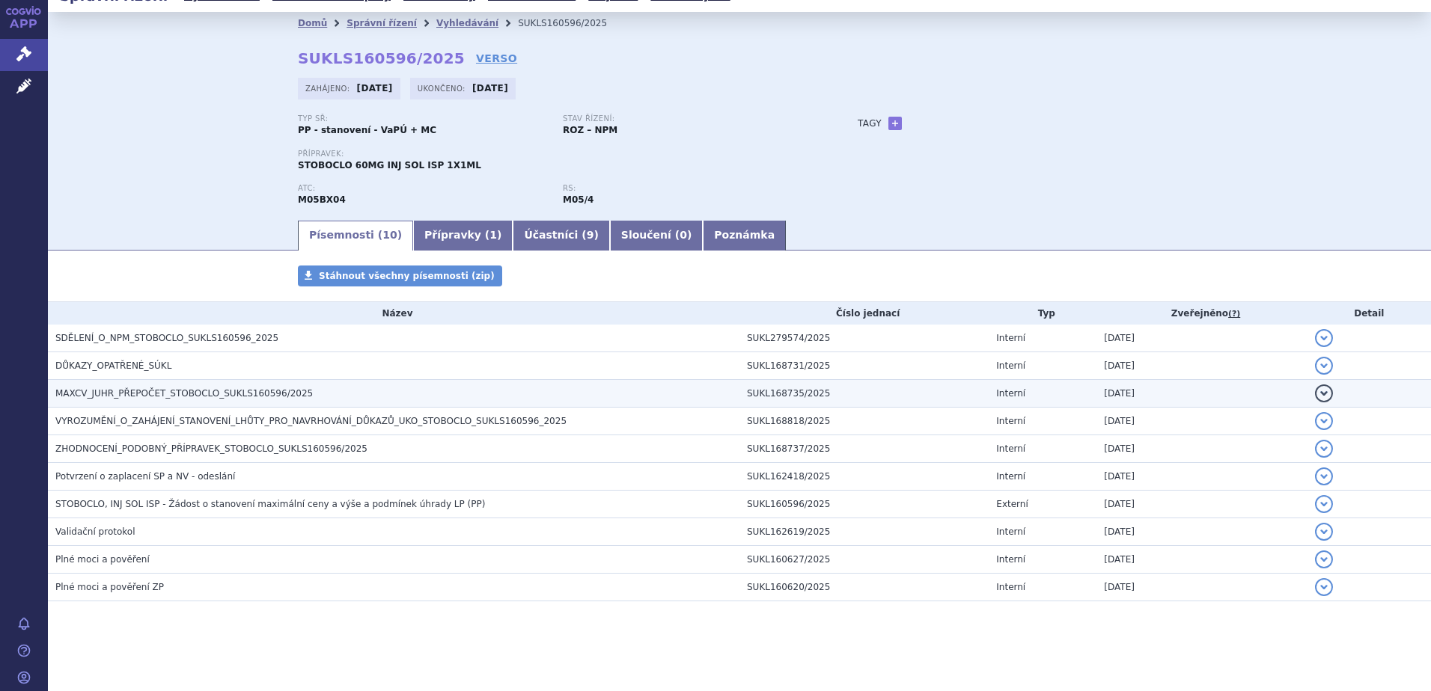
click at [168, 399] on span "MAXCV_JUHR_PŘEPOČET_STOBOCLO_SUKLS160596/2025" at bounding box center [183, 393] width 257 height 10
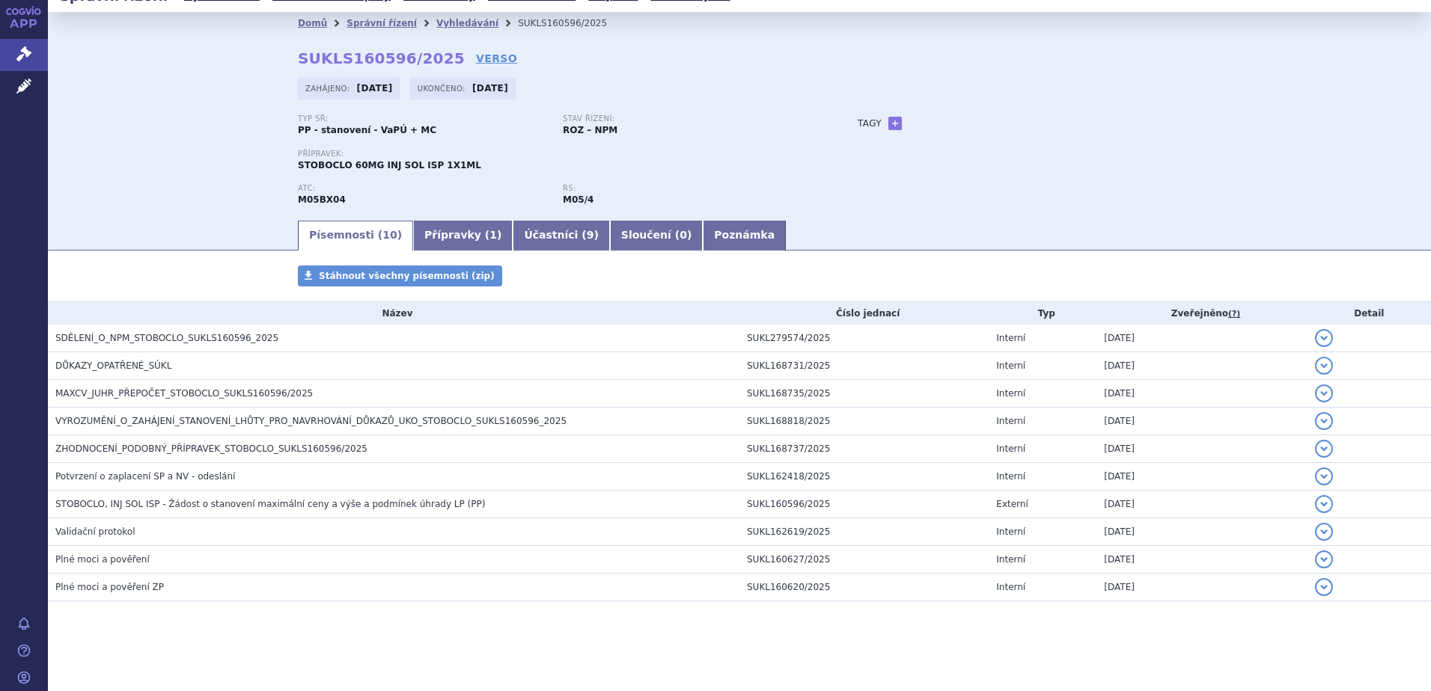
scroll to position [133, 0]
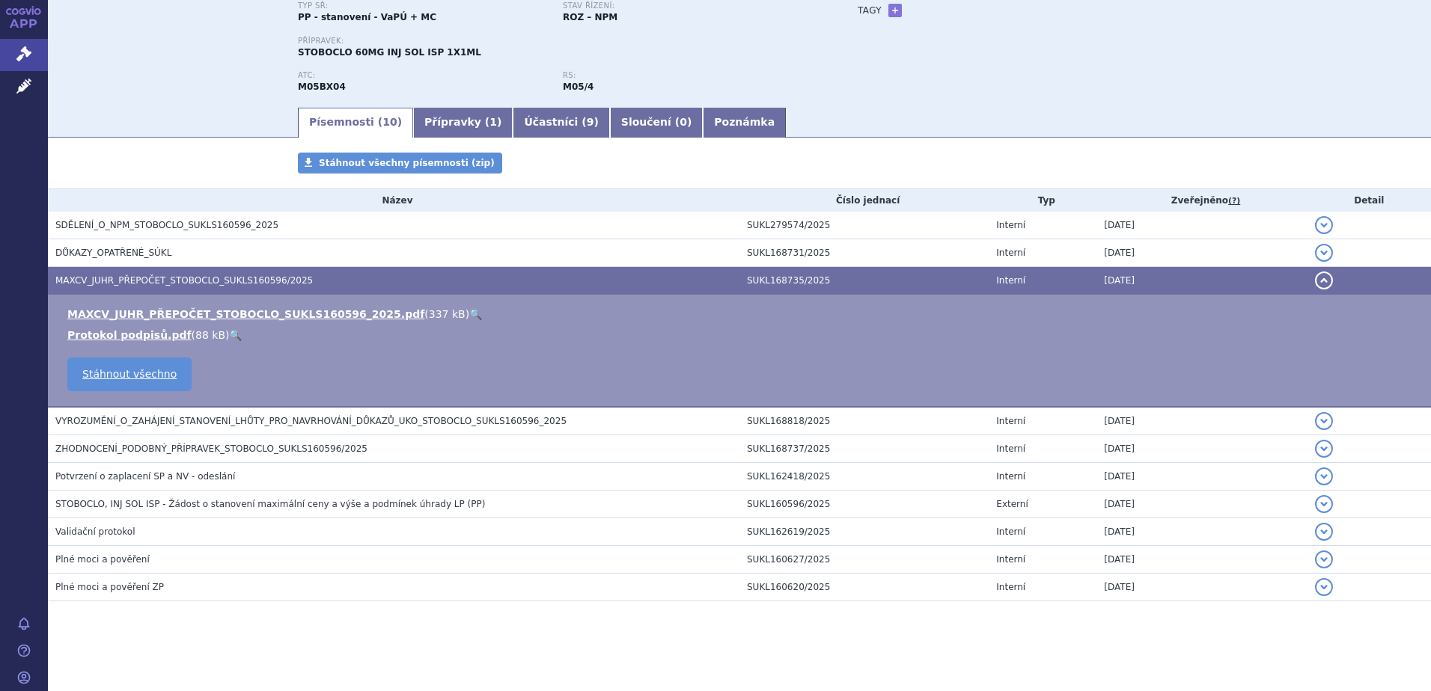
click at [469, 313] on link "🔍" at bounding box center [475, 314] width 13 height 12
